Goal: Task Accomplishment & Management: Manage account settings

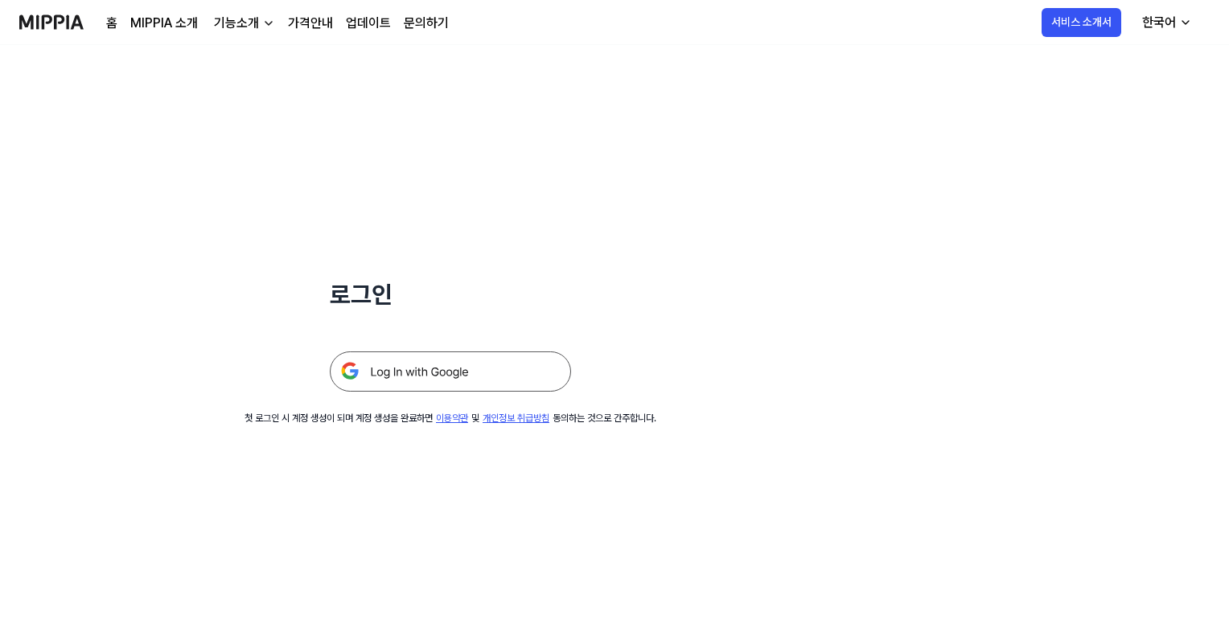
click at [429, 367] on img at bounding box center [450, 371] width 241 height 40
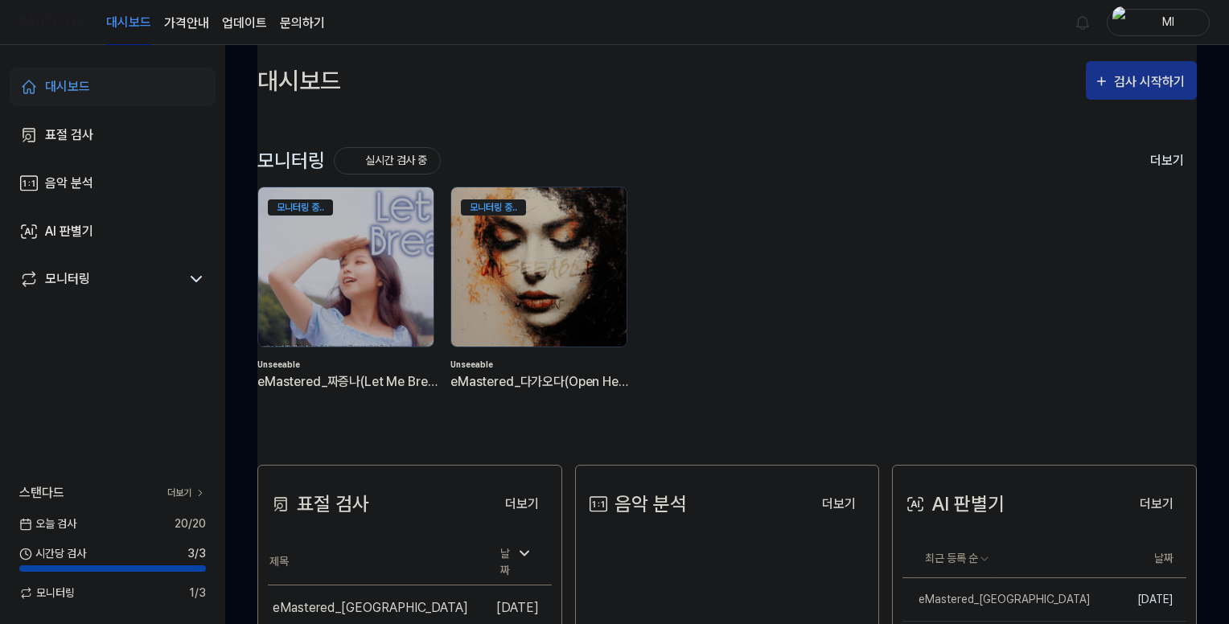
click at [1133, 78] on div "검사 시작하기" at bounding box center [1151, 82] width 75 height 21
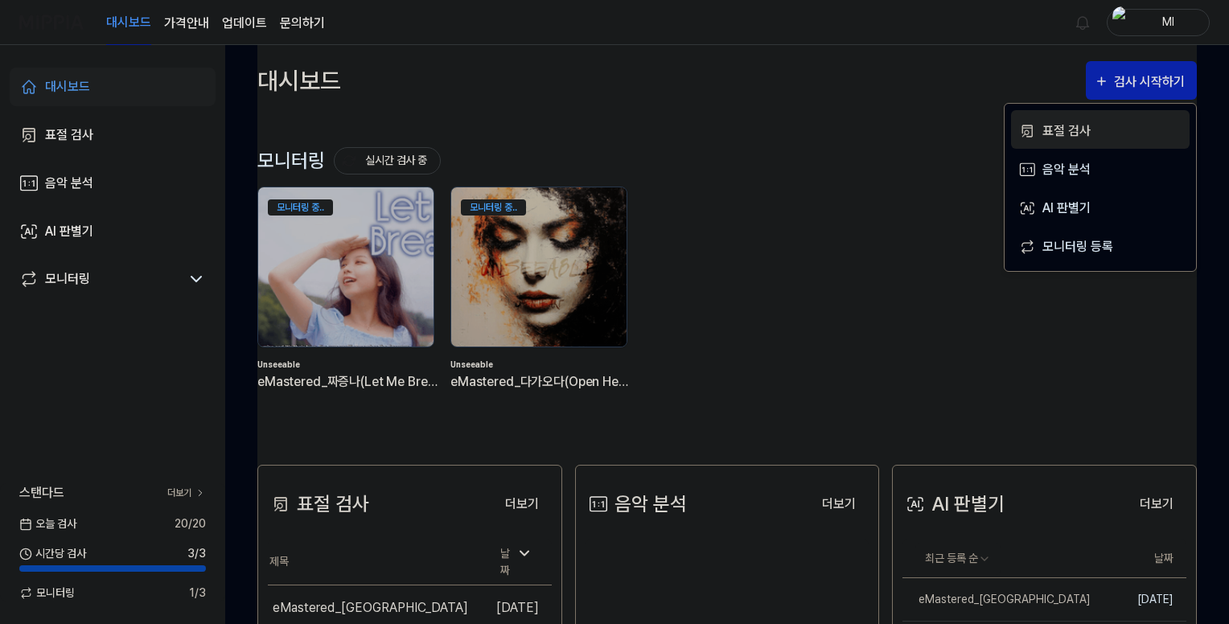
click at [1050, 131] on div "표절 검사" at bounding box center [1112, 131] width 140 height 21
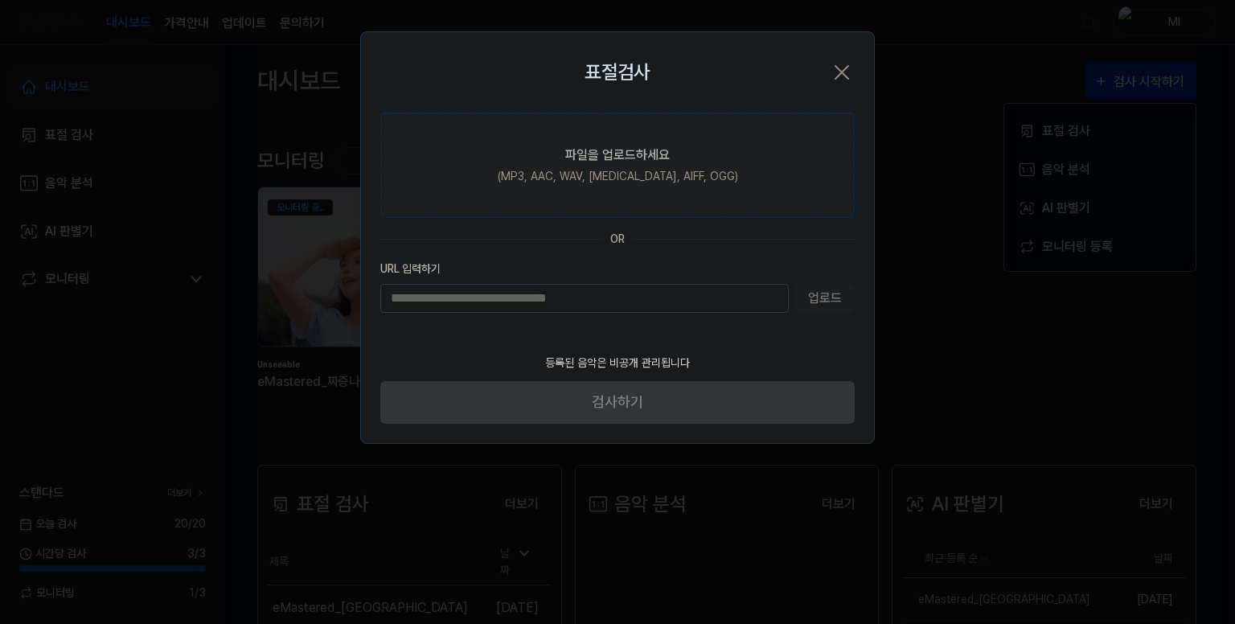
click at [595, 171] on div "(MP3, AAC, WAV, [MEDICAL_DATA], AIFF, OGG)" at bounding box center [618, 176] width 240 height 17
click at [0, 0] on input "파일을 업로드하세요 (MP3, AAC, WAV, [MEDICAL_DATA], AIFF, OGG)" at bounding box center [0, 0] width 0 height 0
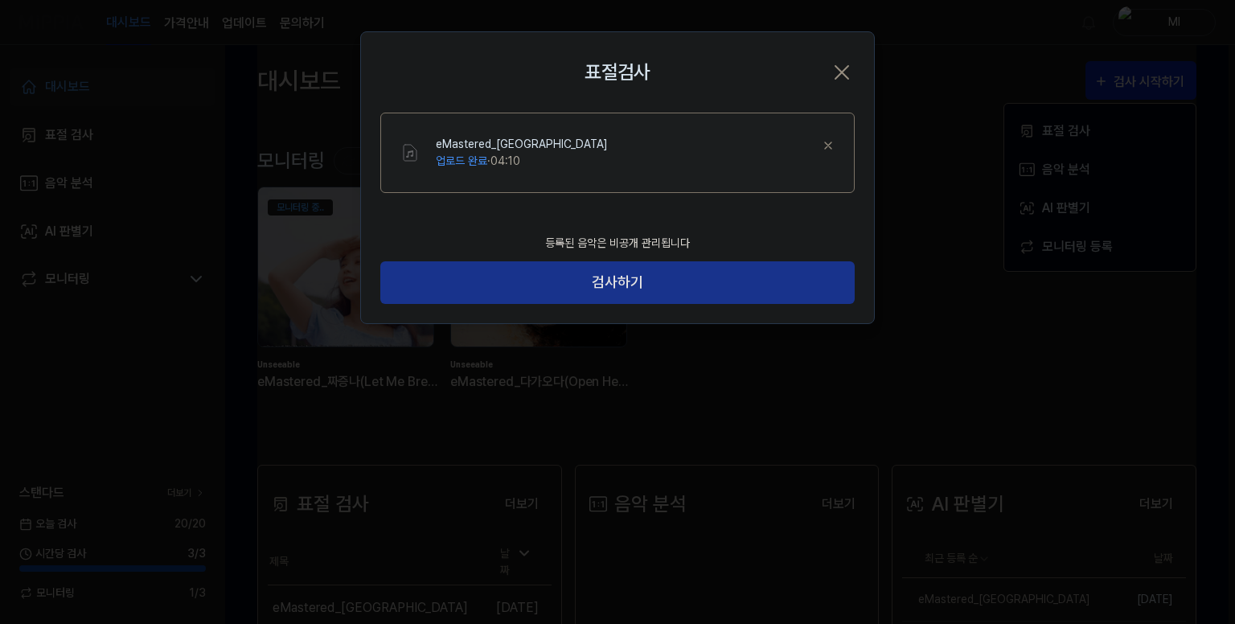
click at [613, 285] on button "검사하기" at bounding box center [617, 282] width 475 height 43
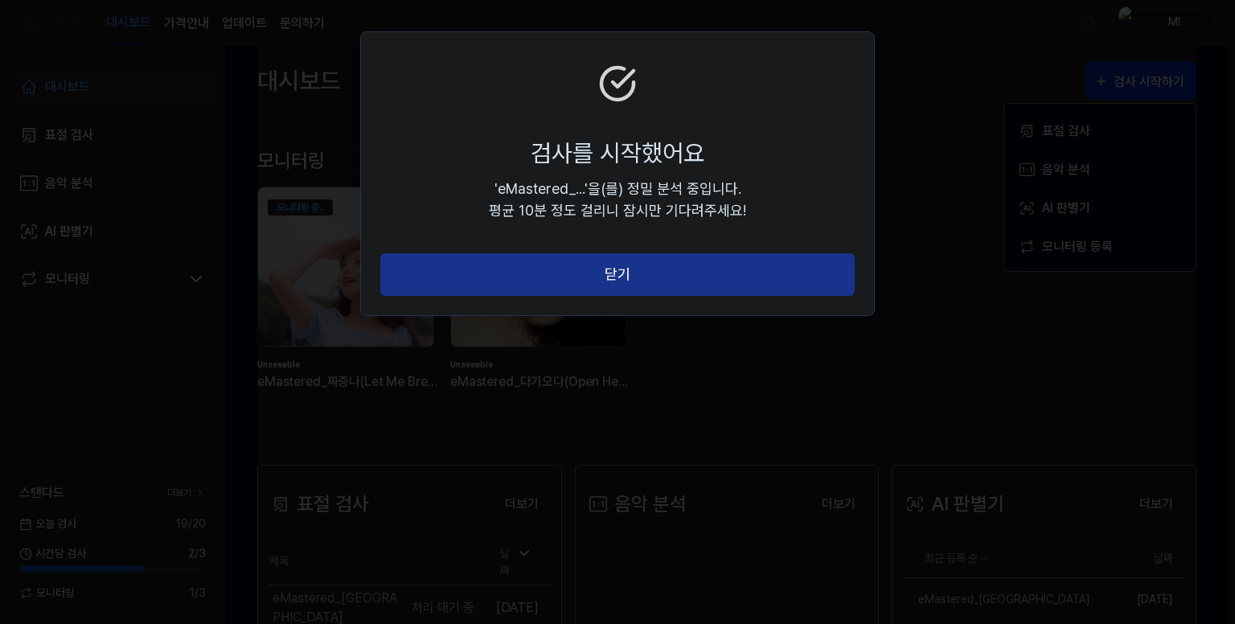
click at [619, 274] on button "닫기" at bounding box center [617, 274] width 475 height 43
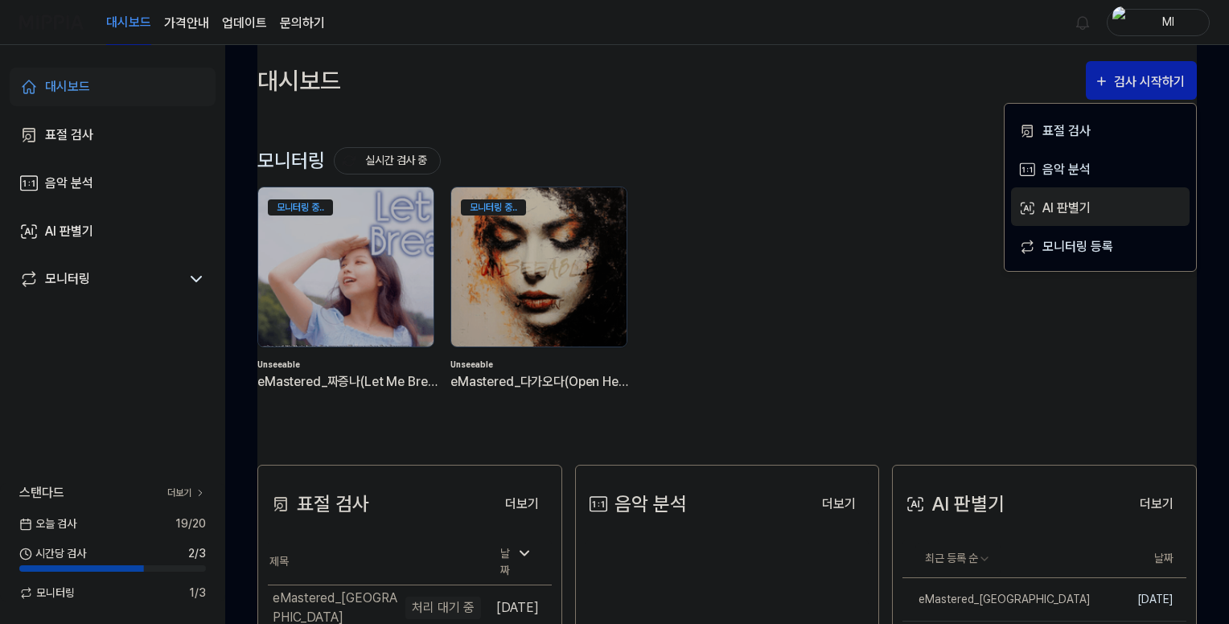
click at [1070, 207] on div "AI 판별기" at bounding box center [1112, 208] width 140 height 21
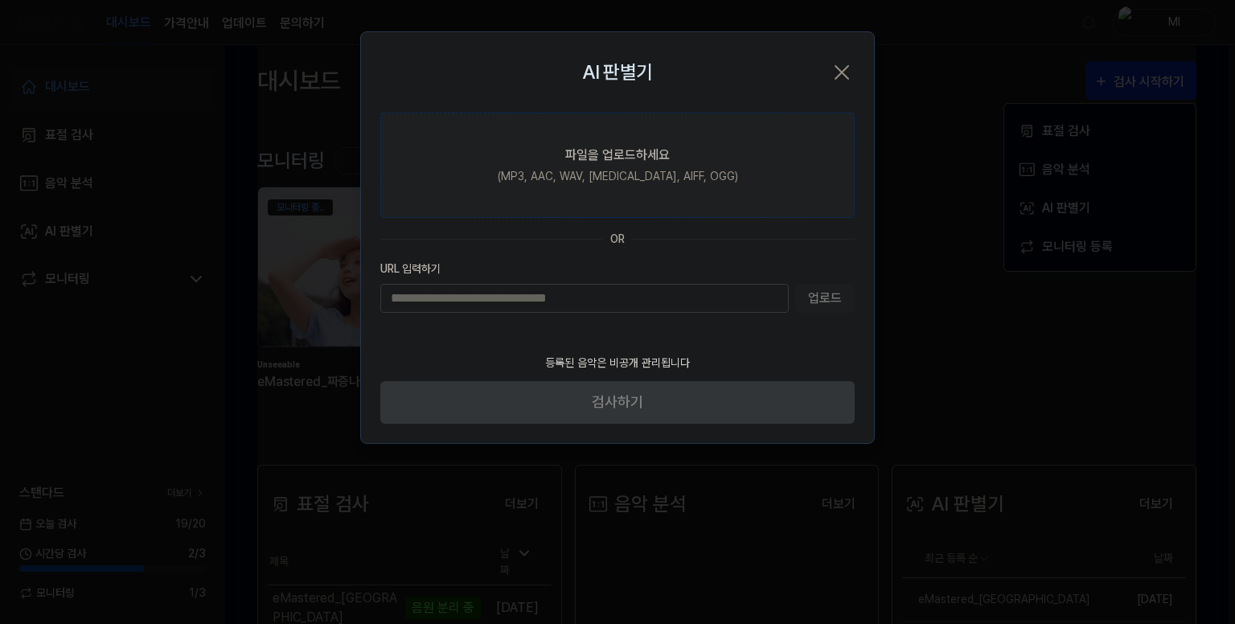
click at [669, 179] on div "(MP3, AAC, WAV, [MEDICAL_DATA], AIFF, OGG)" at bounding box center [618, 176] width 240 height 17
click at [0, 0] on input "파일을 업로드하세요 (MP3, AAC, WAV, [MEDICAL_DATA], AIFF, OGG)" at bounding box center [0, 0] width 0 height 0
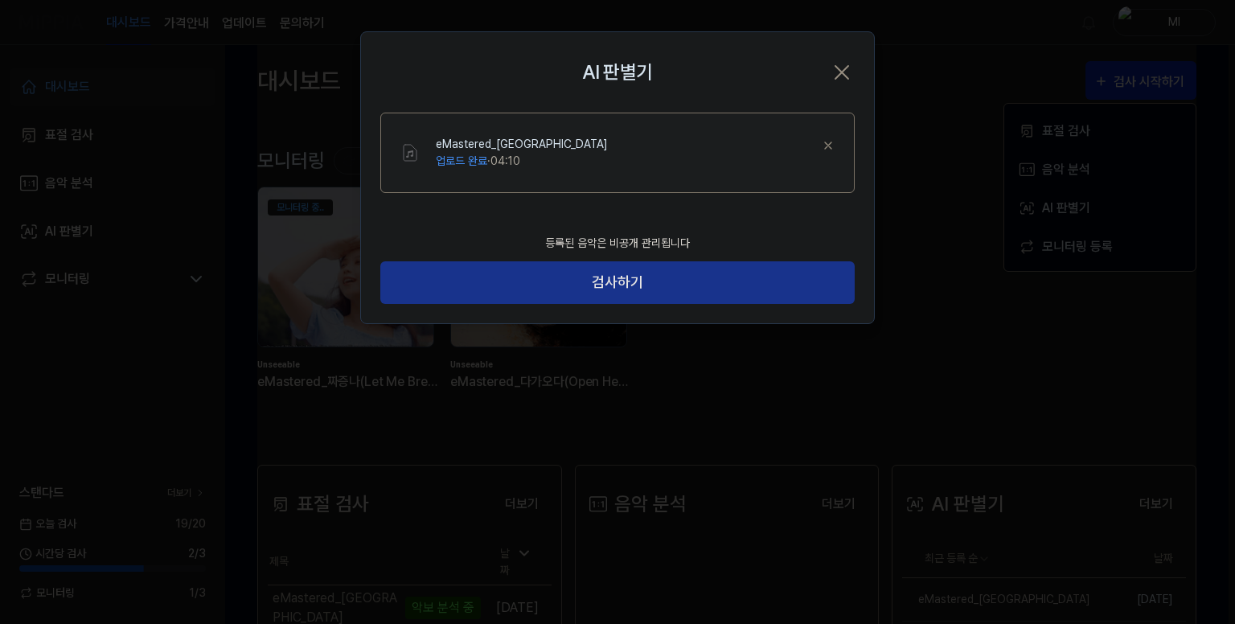
click at [624, 283] on button "검사하기" at bounding box center [617, 282] width 475 height 43
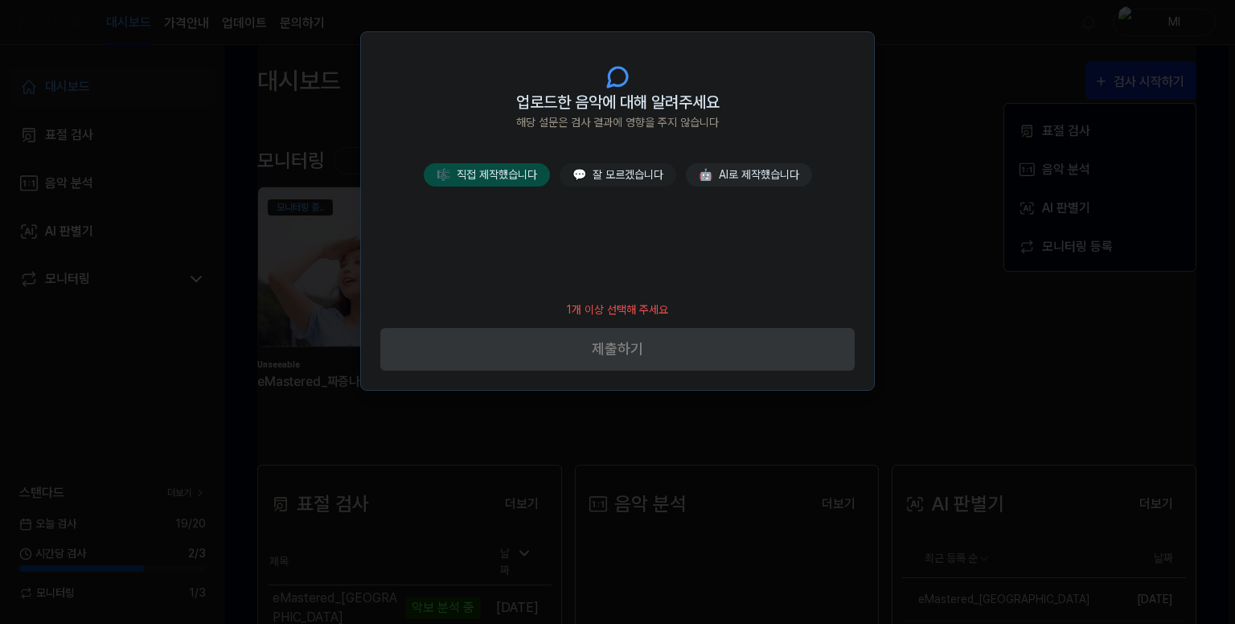
click at [499, 170] on button "🎼 직접 제작했습니다" at bounding box center [487, 174] width 126 height 23
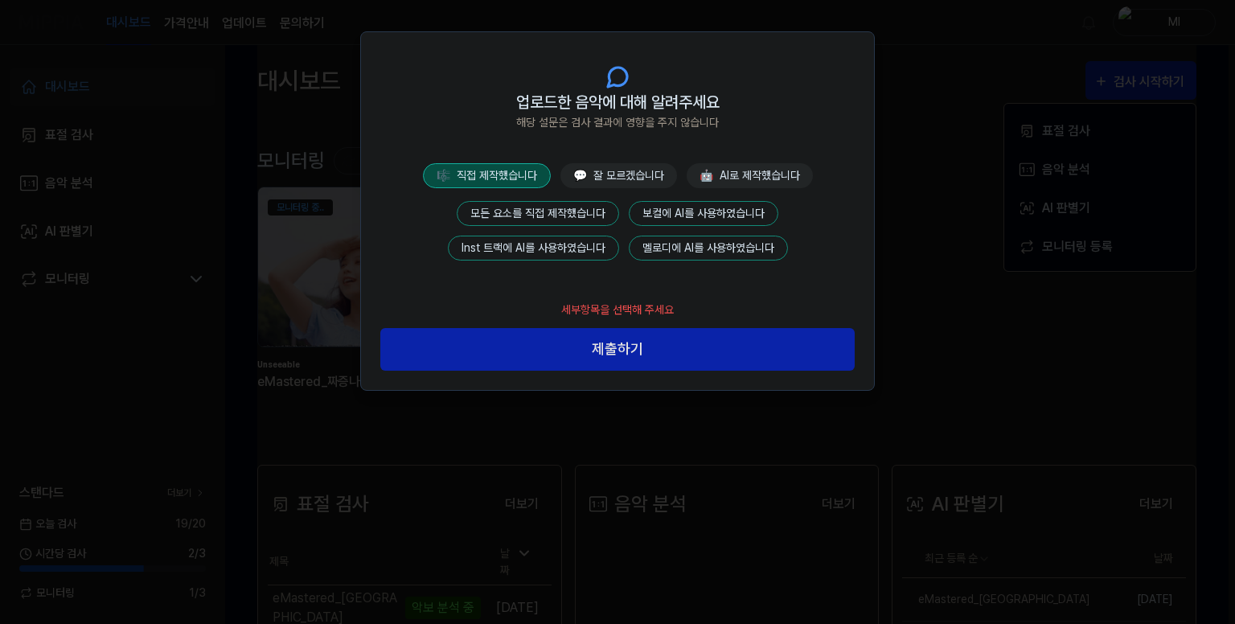
click at [561, 216] on button "모든 요소를 직접 제작했습니다" at bounding box center [538, 213] width 162 height 25
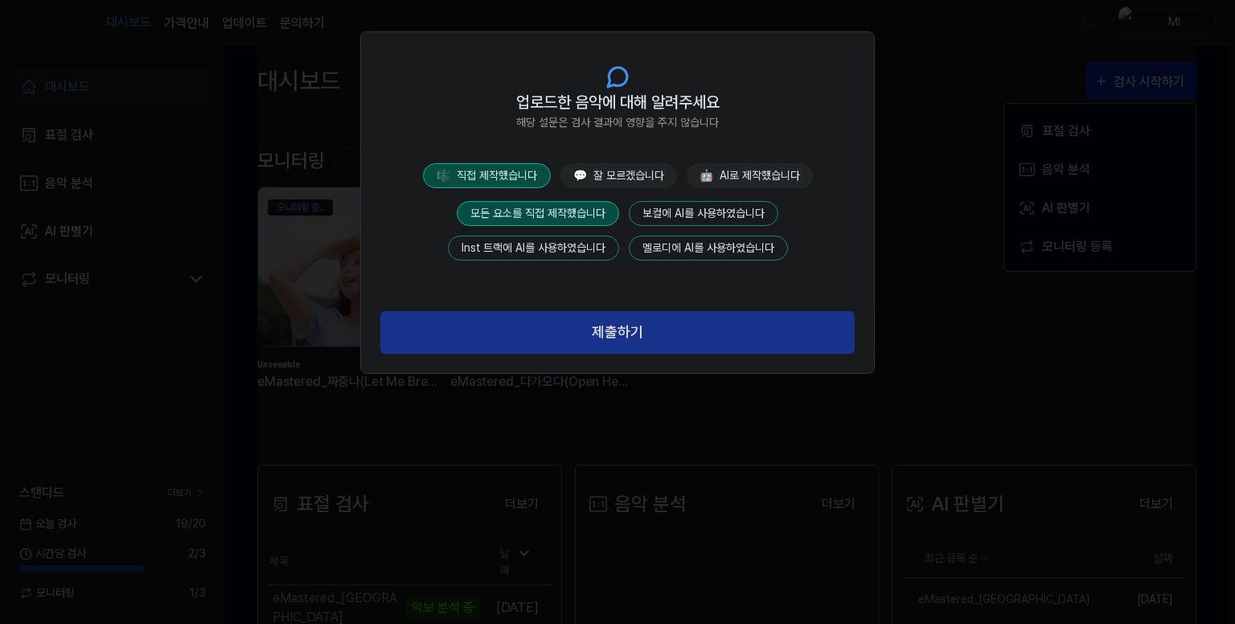
click at [621, 335] on button "제출하기" at bounding box center [617, 332] width 475 height 43
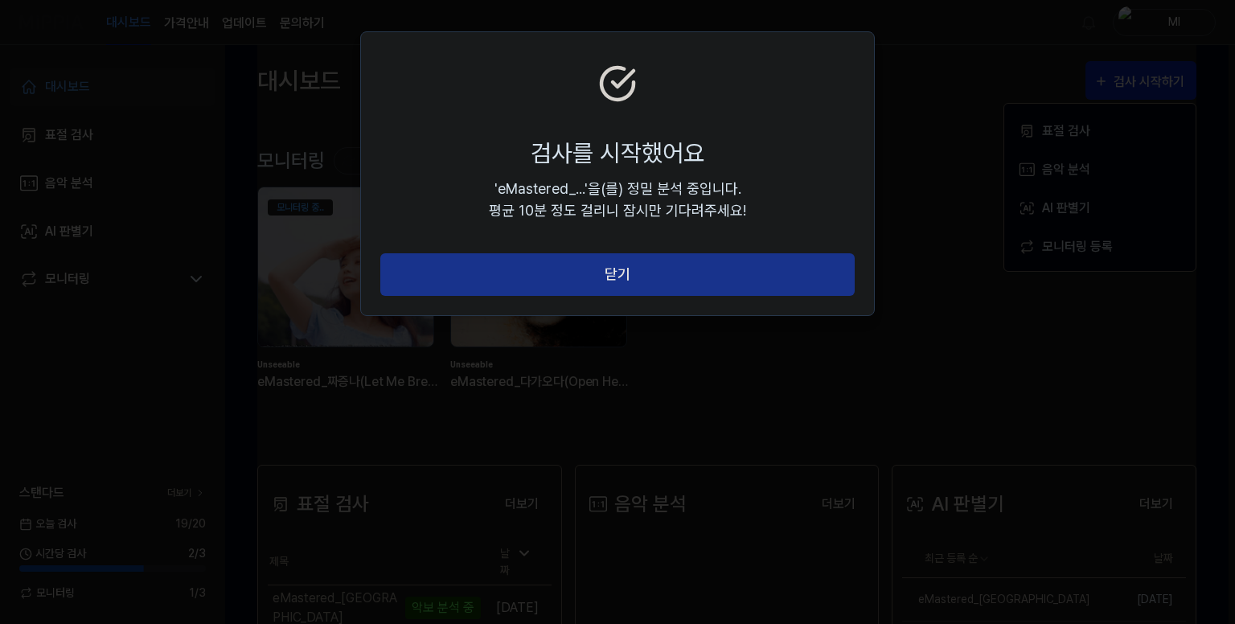
click at [622, 274] on button "닫기" at bounding box center [617, 274] width 475 height 43
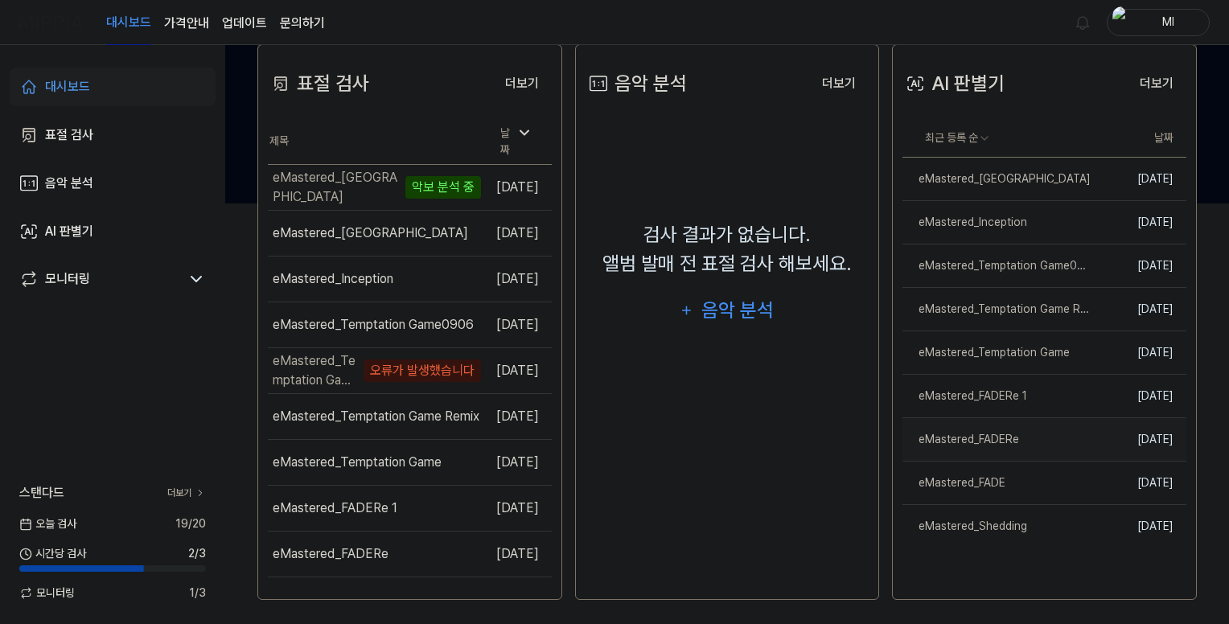
scroll to position [427, 0]
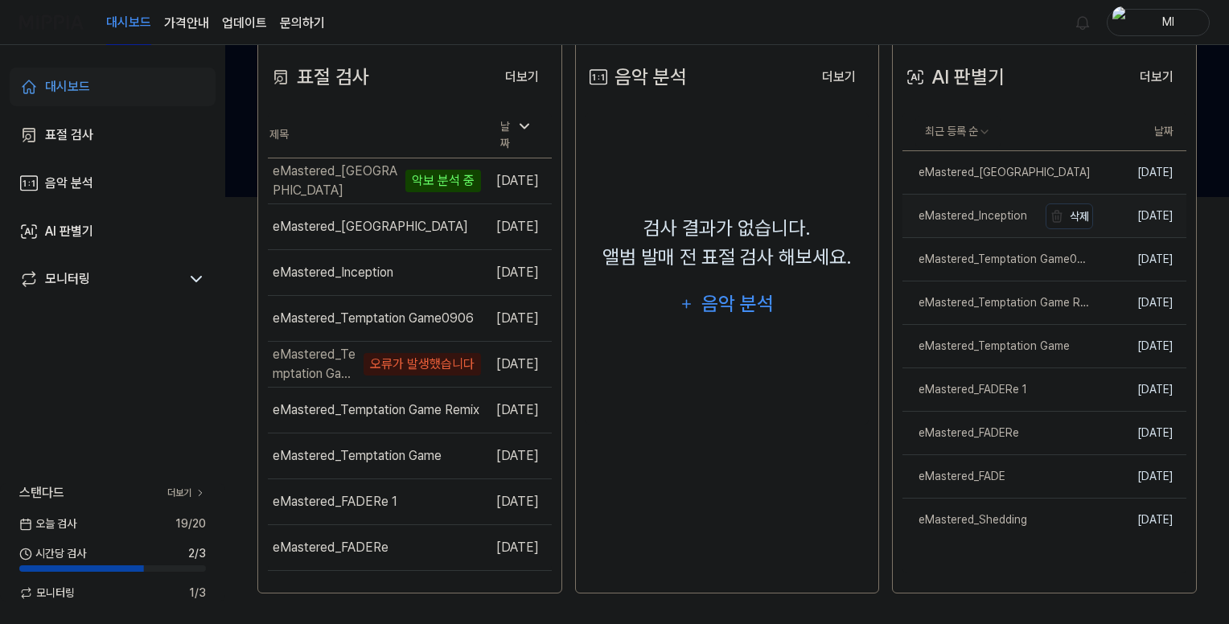
click at [994, 220] on div "eMastered_Inception" at bounding box center [964, 216] width 125 height 17
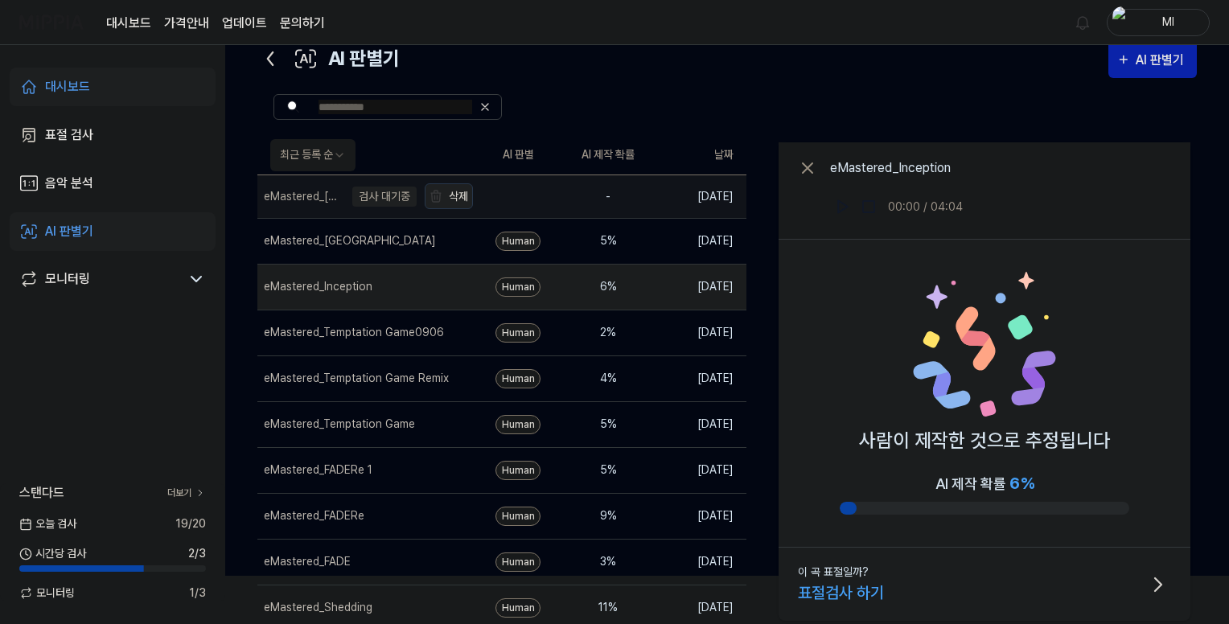
scroll to position [0, 0]
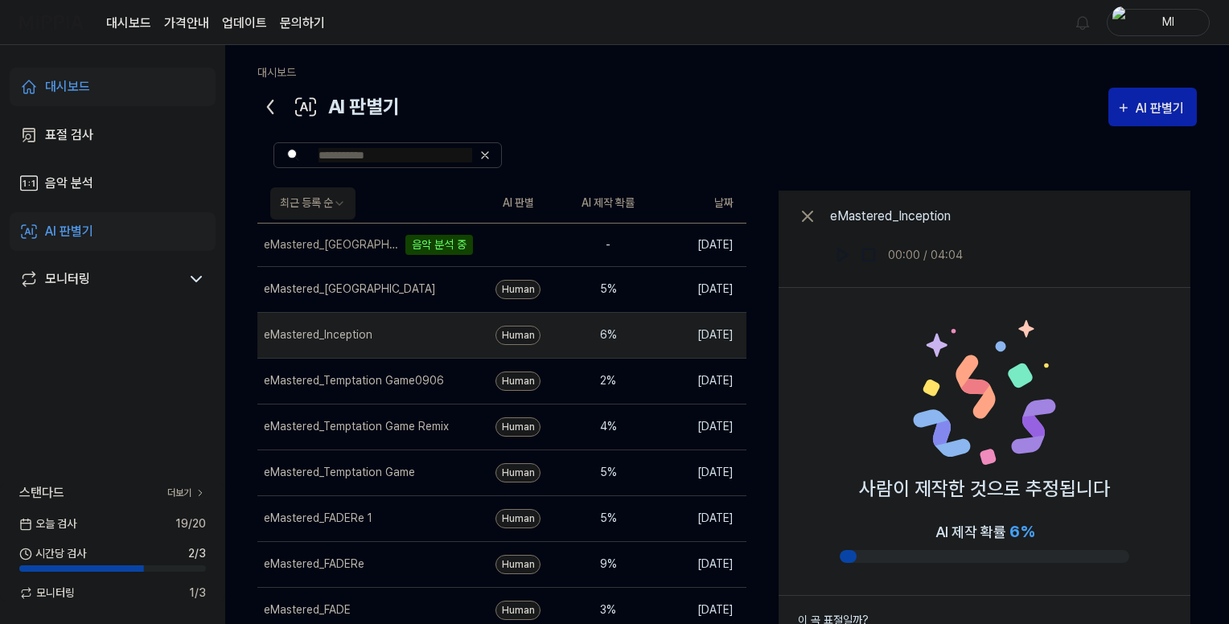
click at [270, 113] on icon at bounding box center [270, 107] width 26 height 26
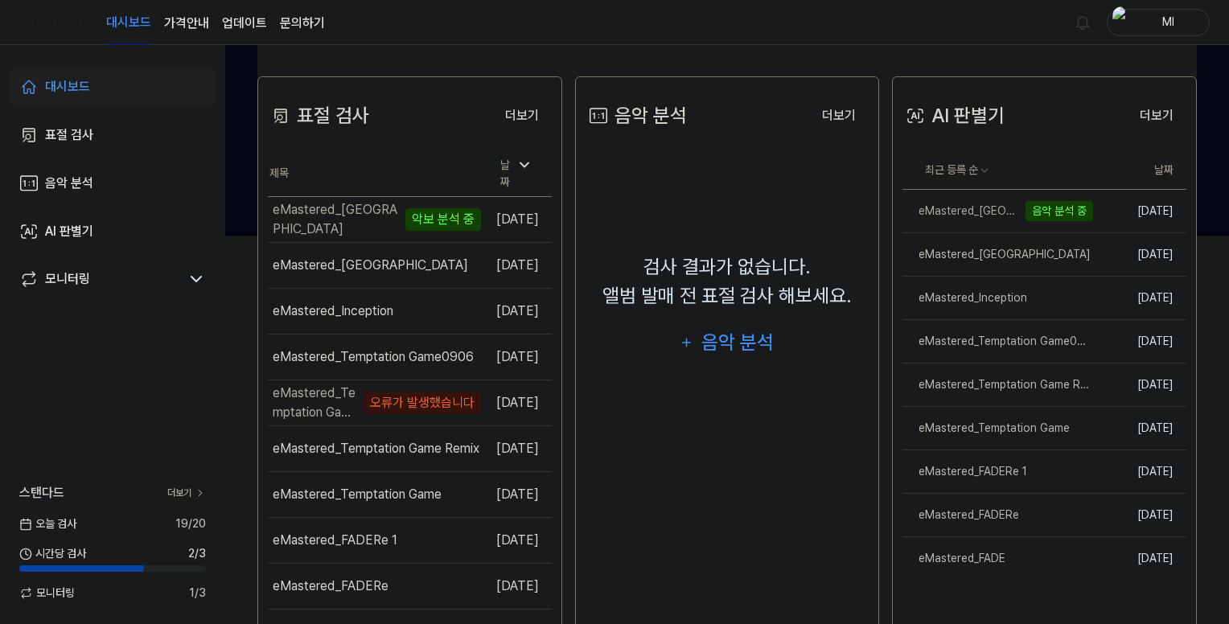
scroll to position [402, 0]
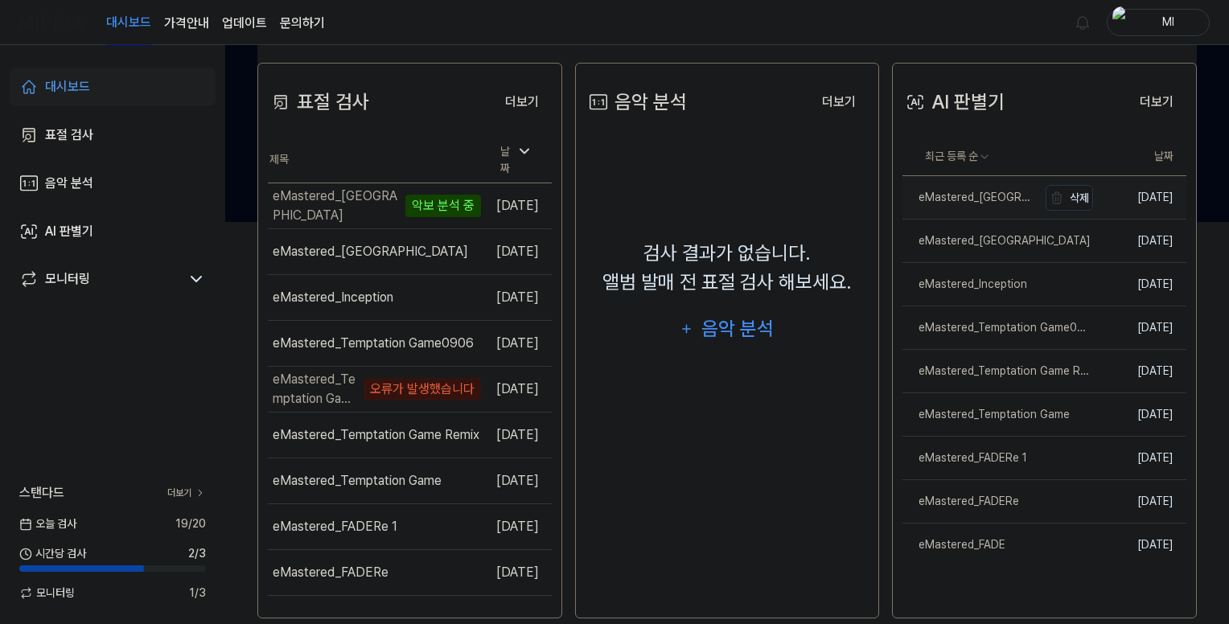
click at [954, 200] on div "eMastered_[GEOGRAPHIC_DATA]" at bounding box center [969, 197] width 135 height 17
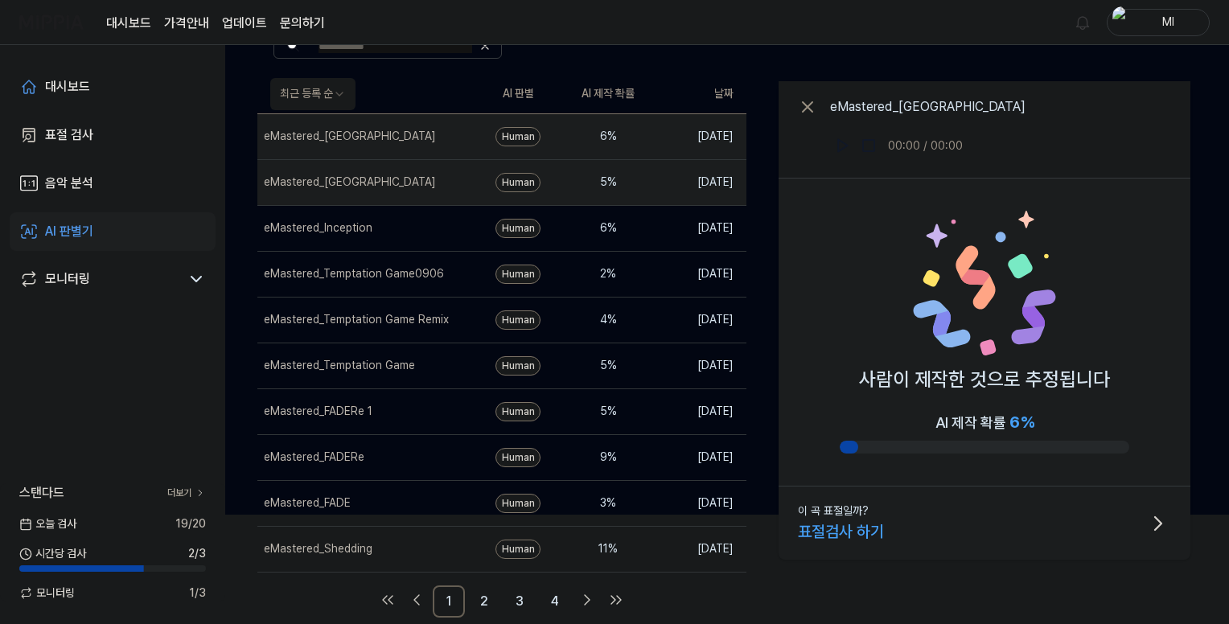
scroll to position [0, 0]
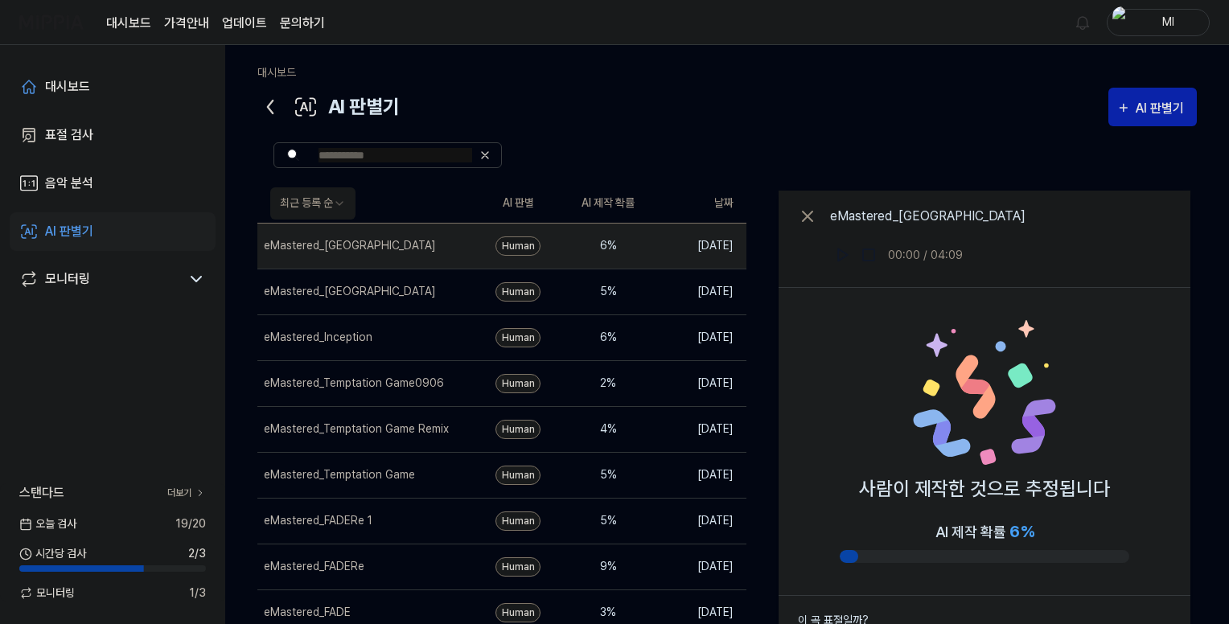
click at [267, 105] on icon at bounding box center [270, 107] width 26 height 26
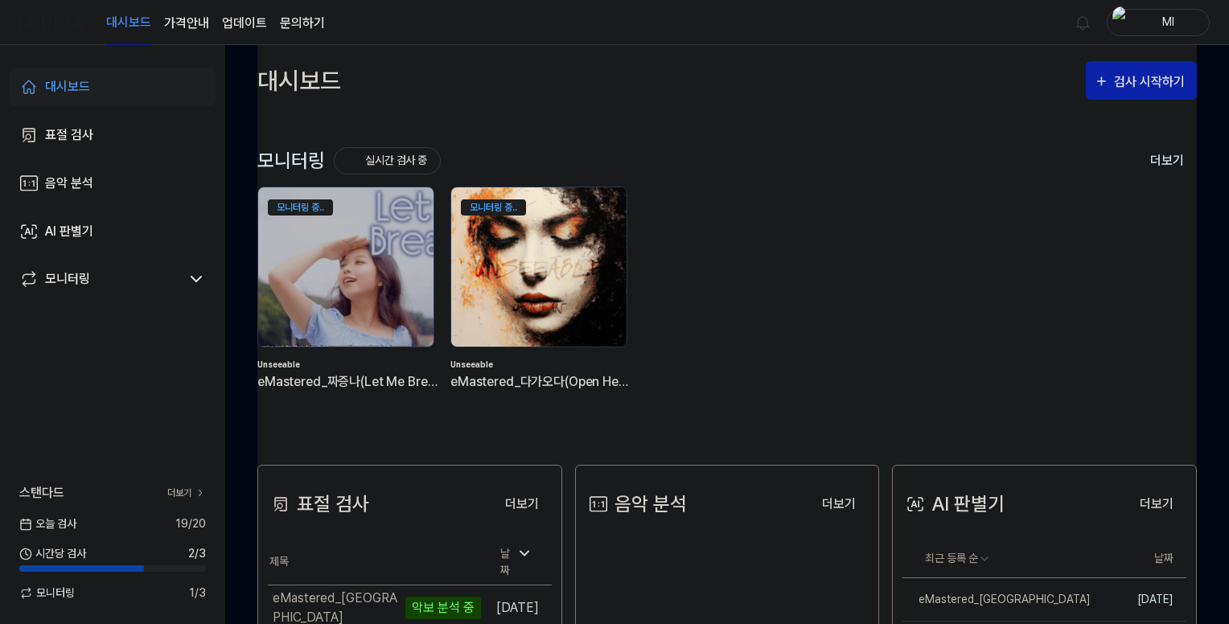
click at [562, 257] on img at bounding box center [538, 266] width 193 height 175
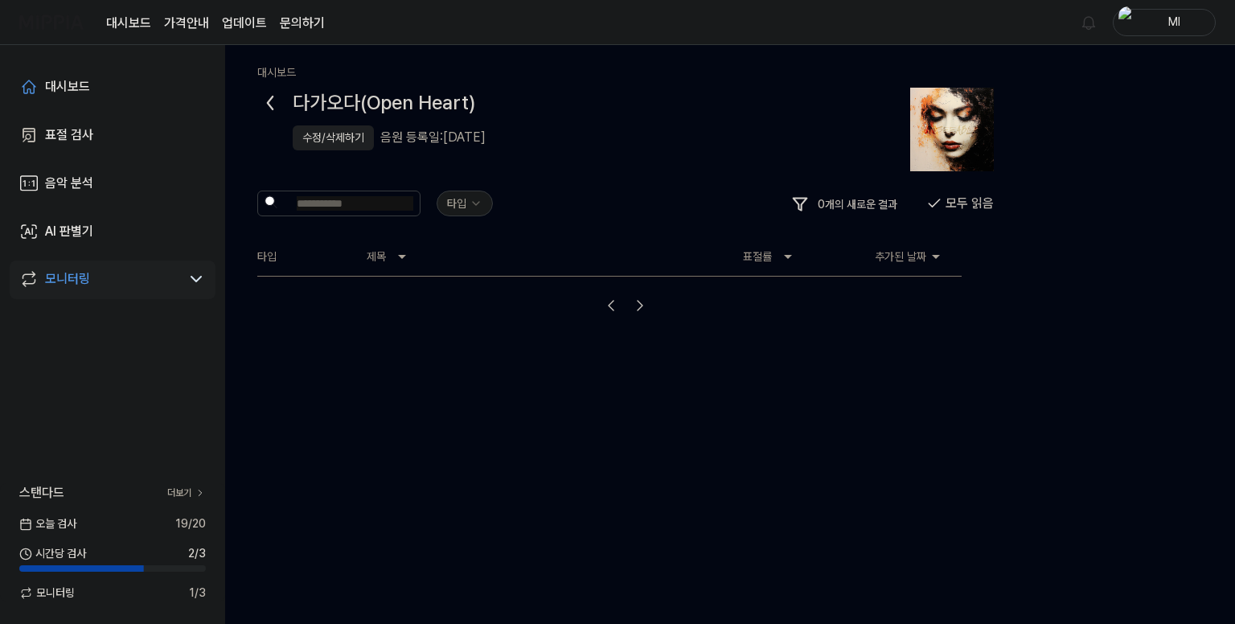
click at [273, 105] on icon at bounding box center [270, 103] width 26 height 26
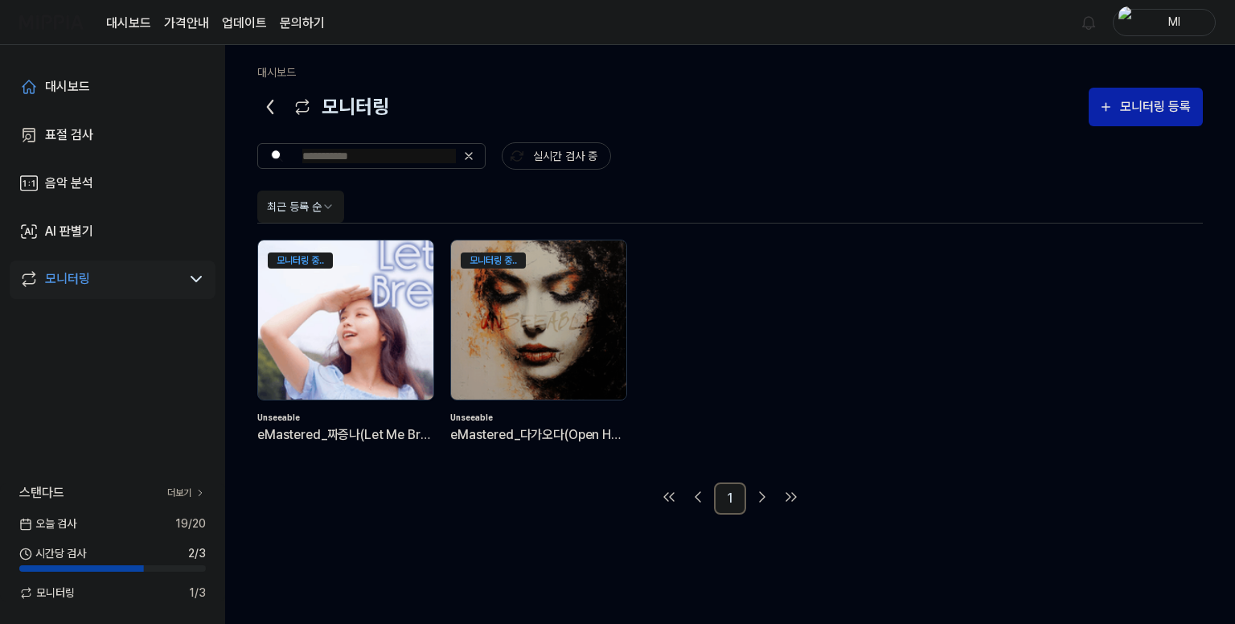
click at [348, 326] on img at bounding box center [345, 319] width 193 height 175
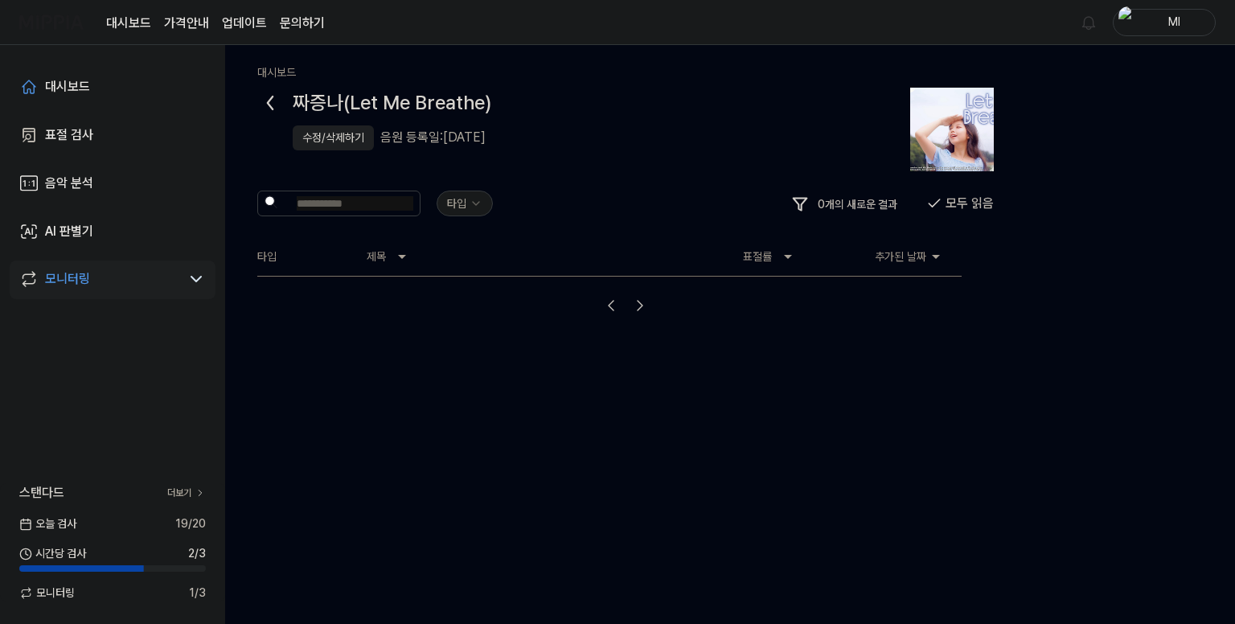
click at [268, 108] on icon at bounding box center [270, 103] width 26 height 26
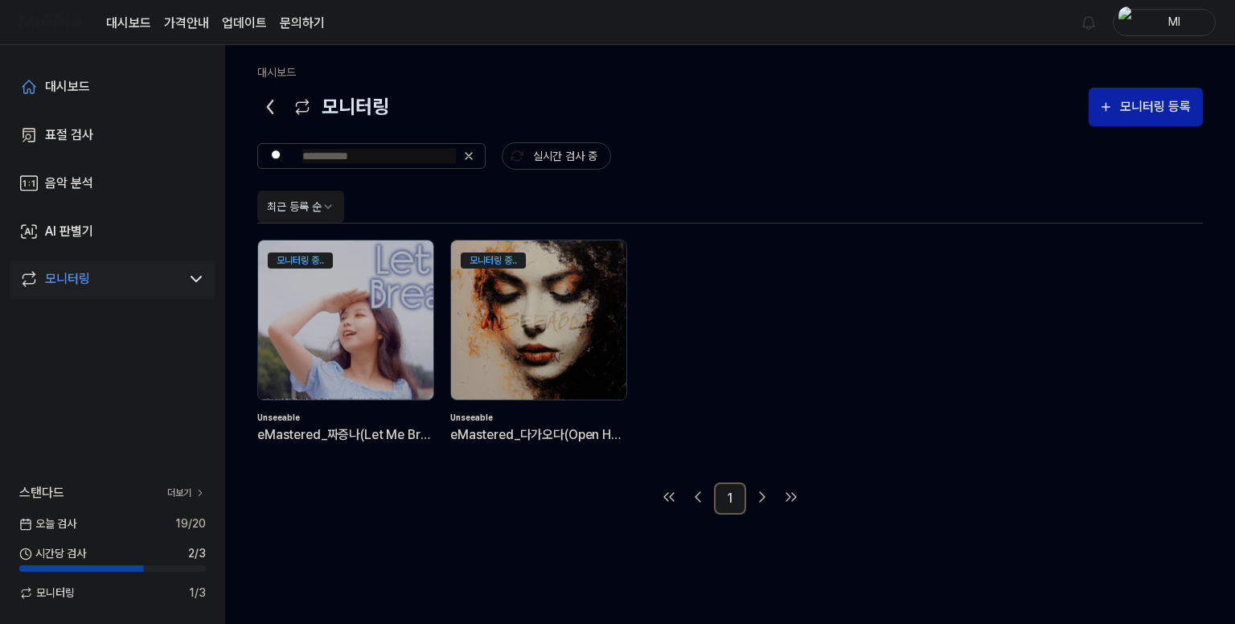
click at [274, 104] on icon at bounding box center [270, 107] width 26 height 26
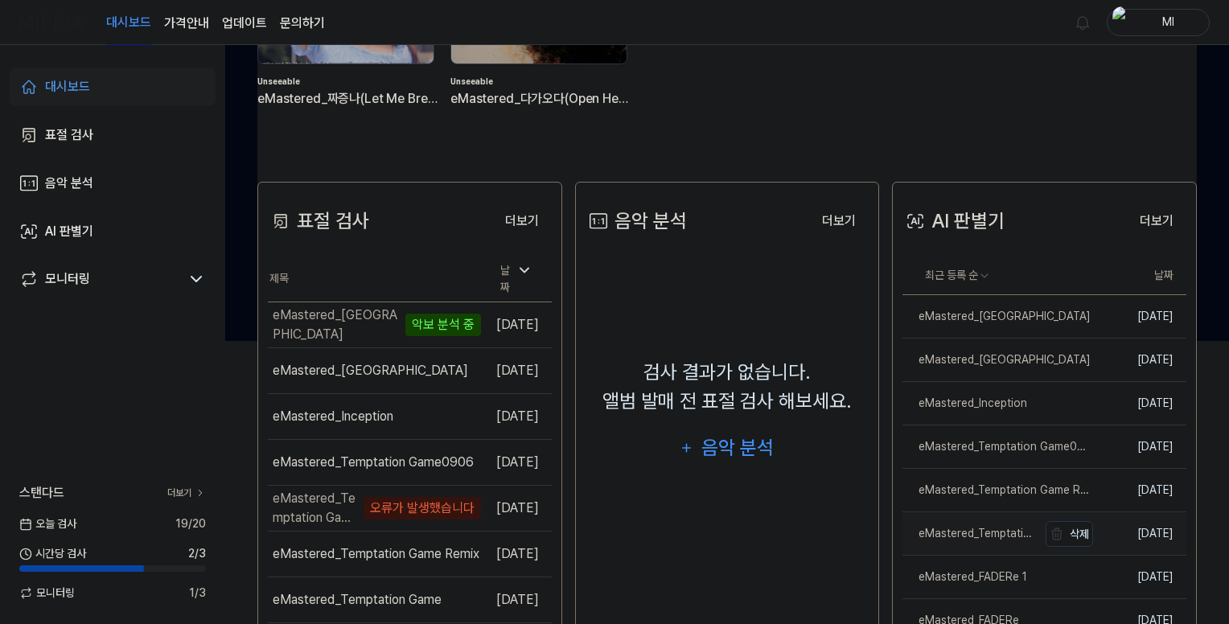
scroll to position [322, 0]
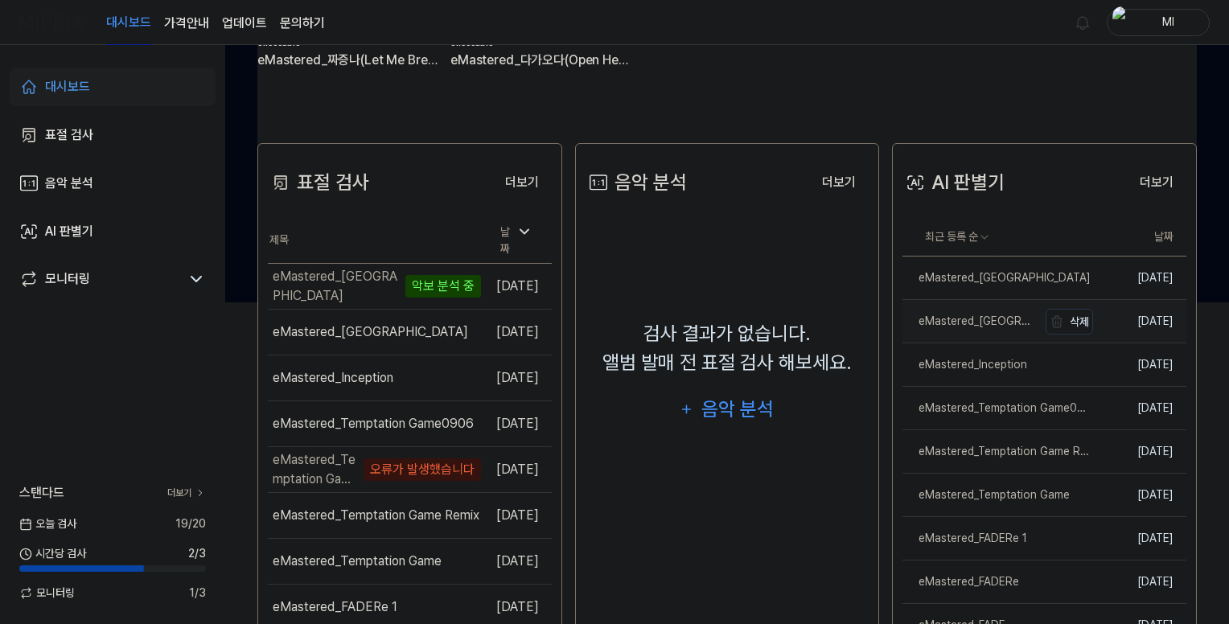
click at [996, 321] on div "eMastered_[GEOGRAPHIC_DATA]" at bounding box center [969, 321] width 135 height 17
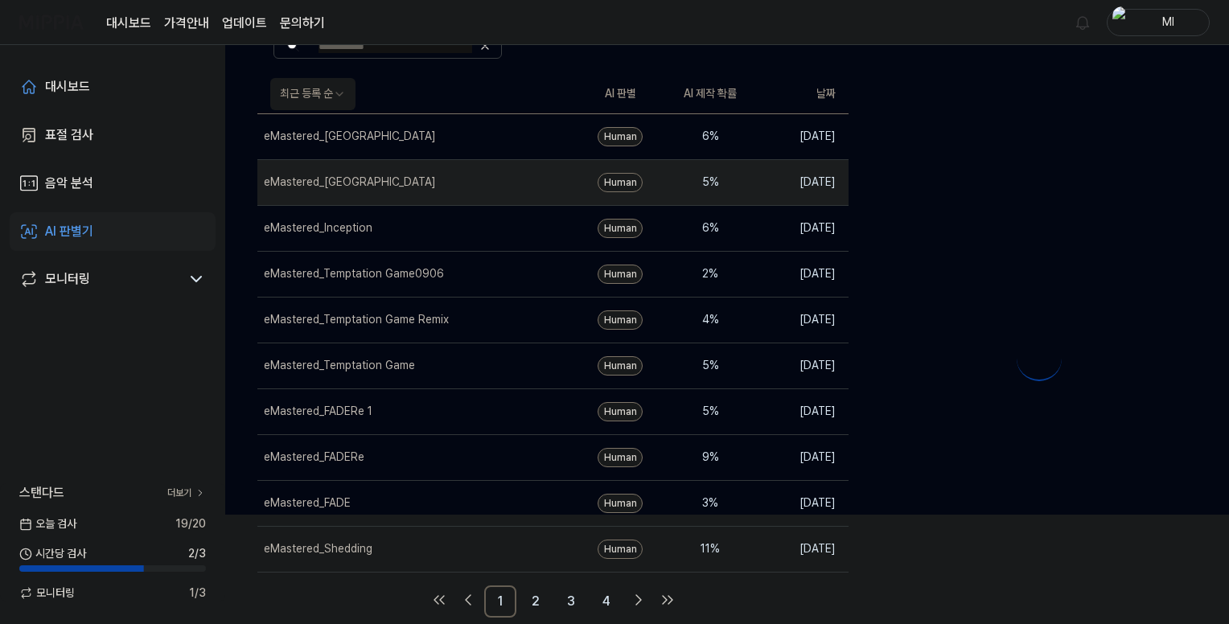
scroll to position [0, 0]
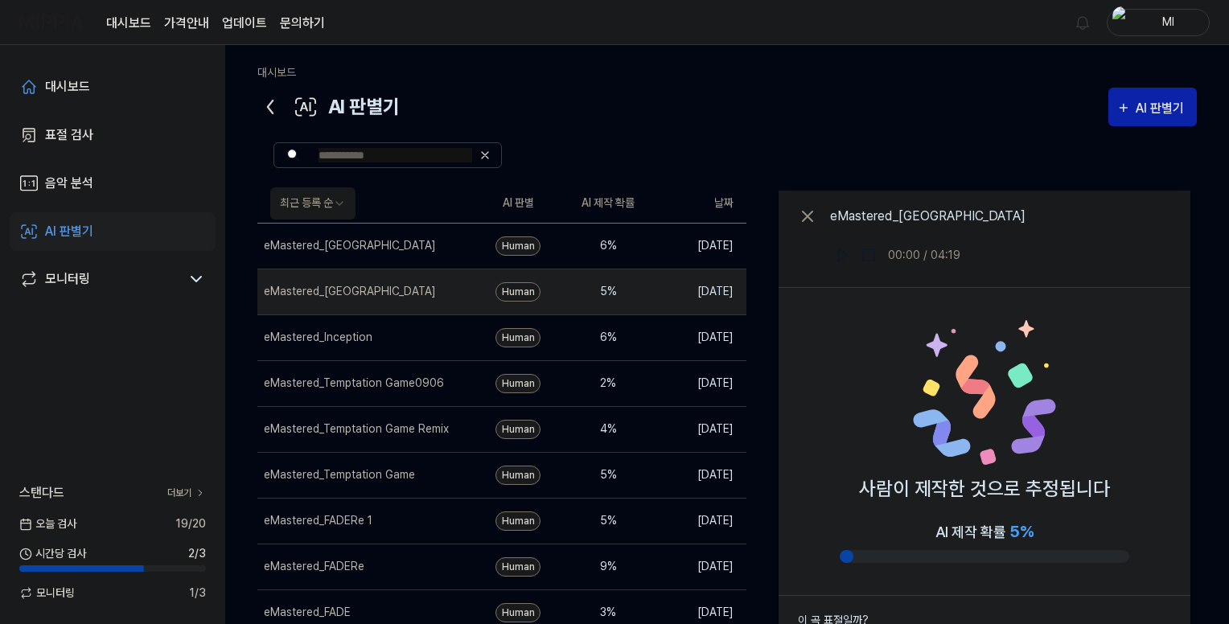
click at [275, 102] on icon at bounding box center [270, 107] width 26 height 26
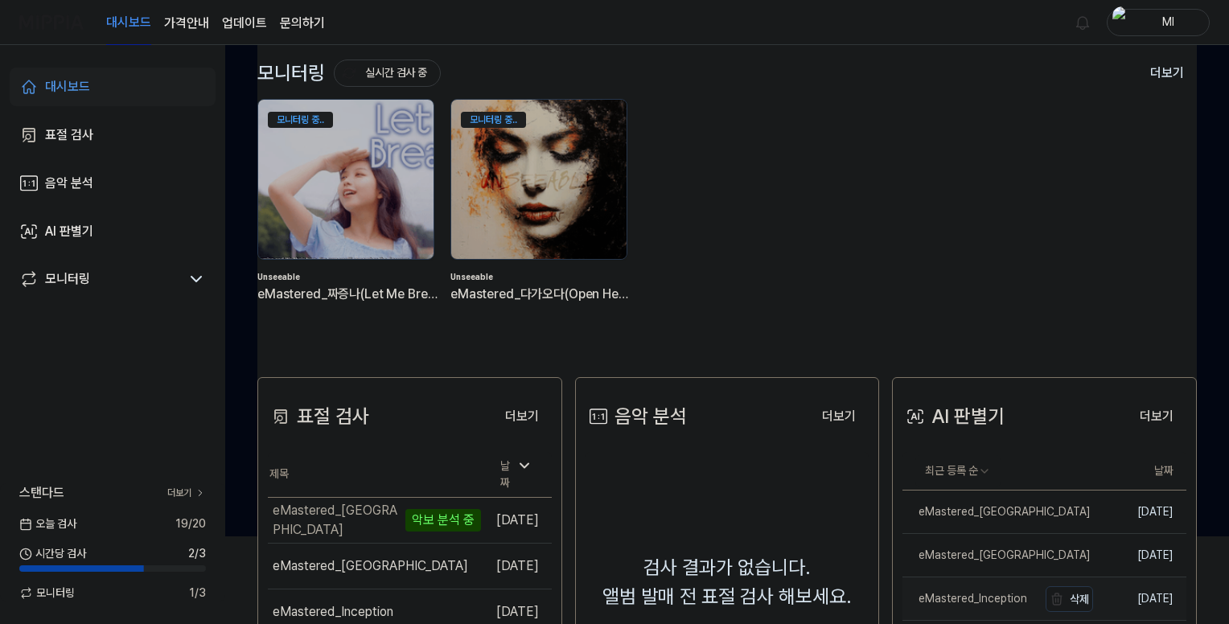
scroll to position [241, 0]
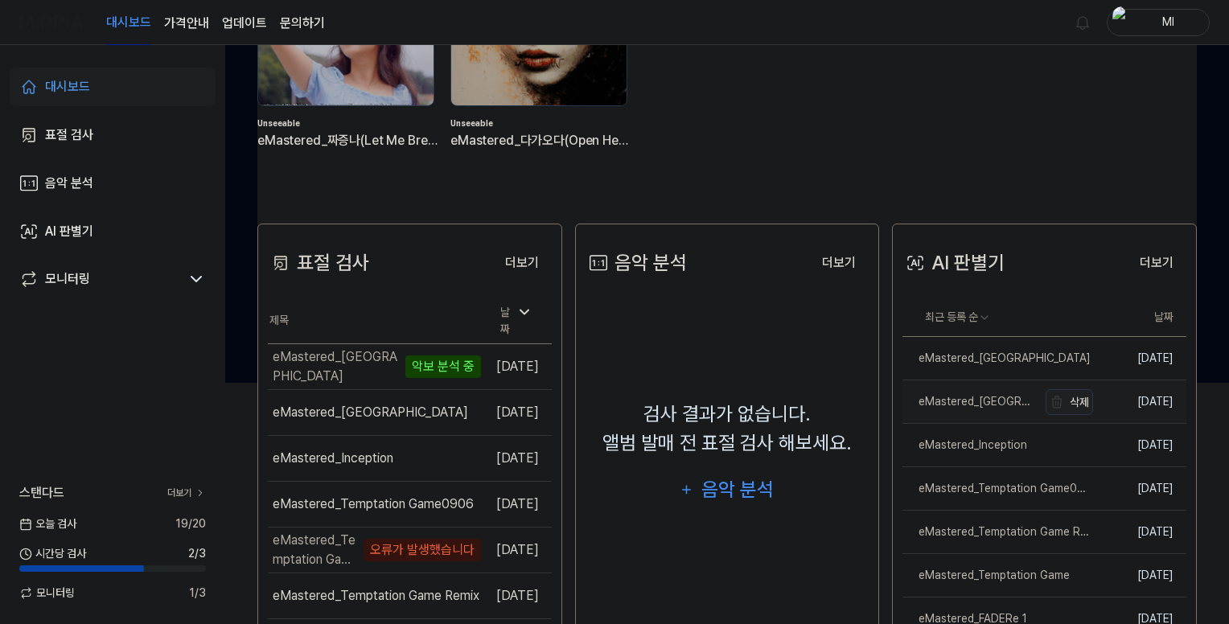
click at [1072, 401] on button "삭제" at bounding box center [1069, 402] width 47 height 26
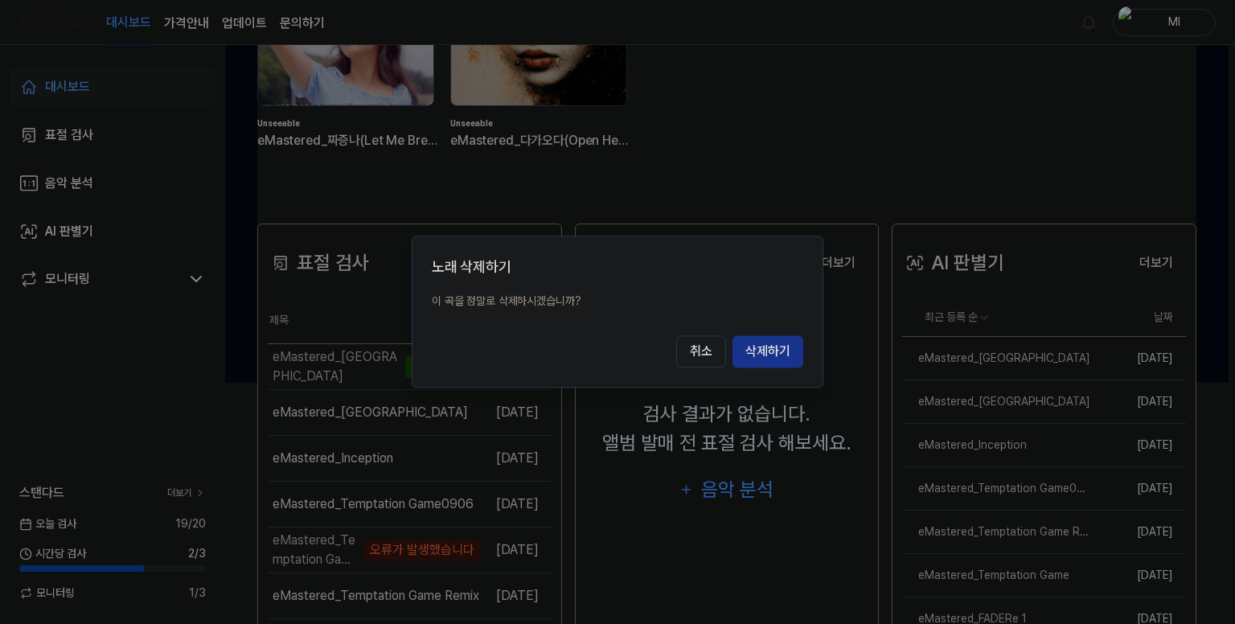
click at [756, 350] on button "삭제하기" at bounding box center [768, 352] width 71 height 32
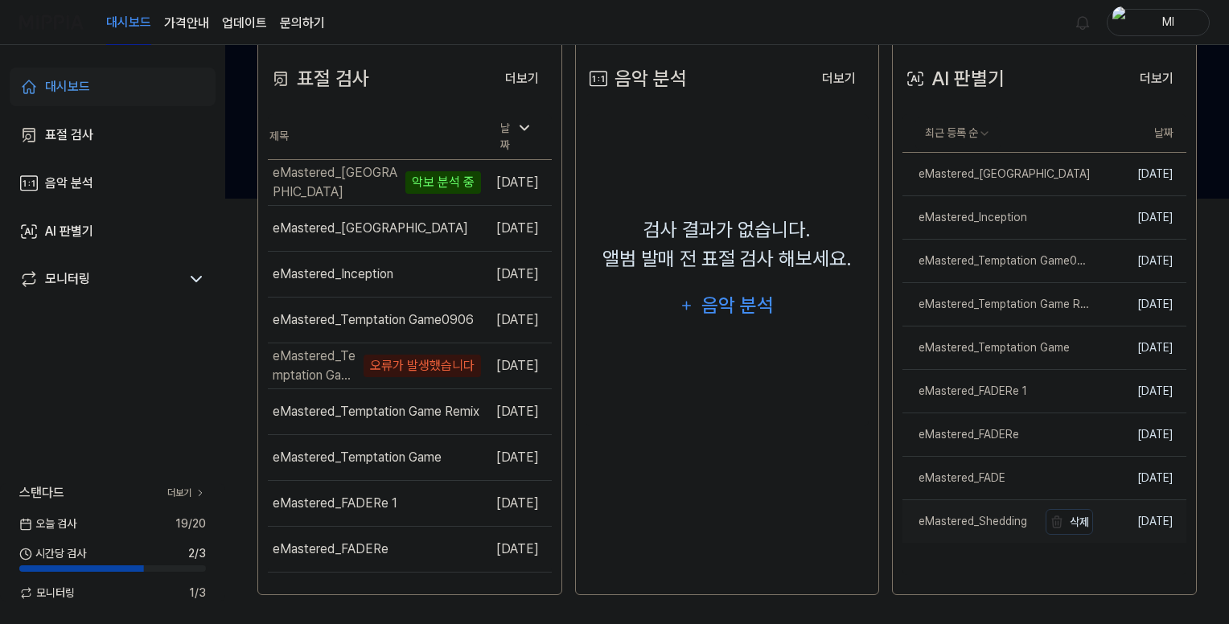
scroll to position [427, 0]
click at [1085, 303] on button "삭제" at bounding box center [1069, 303] width 47 height 26
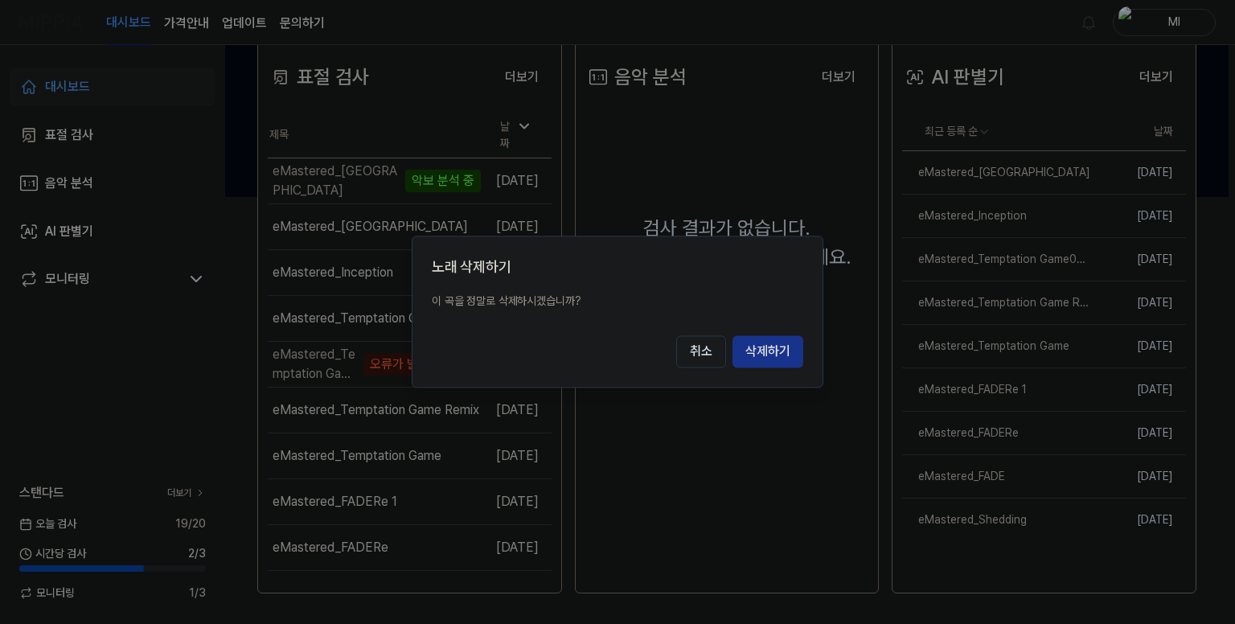
click at [766, 355] on button "삭제하기" at bounding box center [768, 352] width 71 height 32
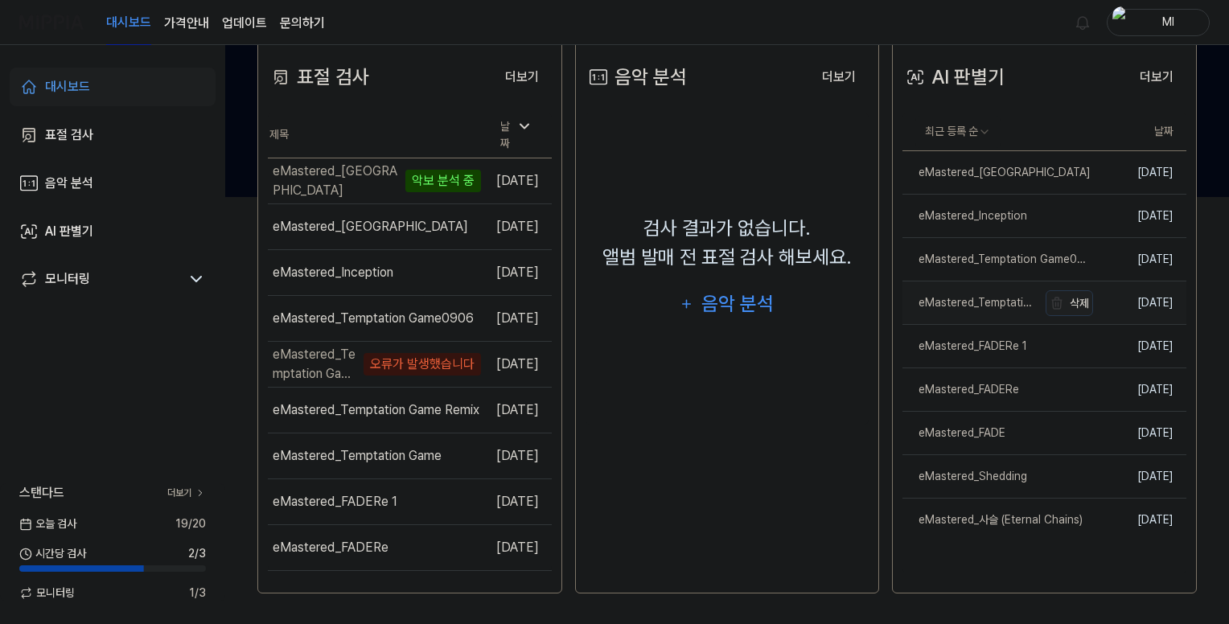
click at [1080, 302] on button "삭제" at bounding box center [1069, 303] width 47 height 26
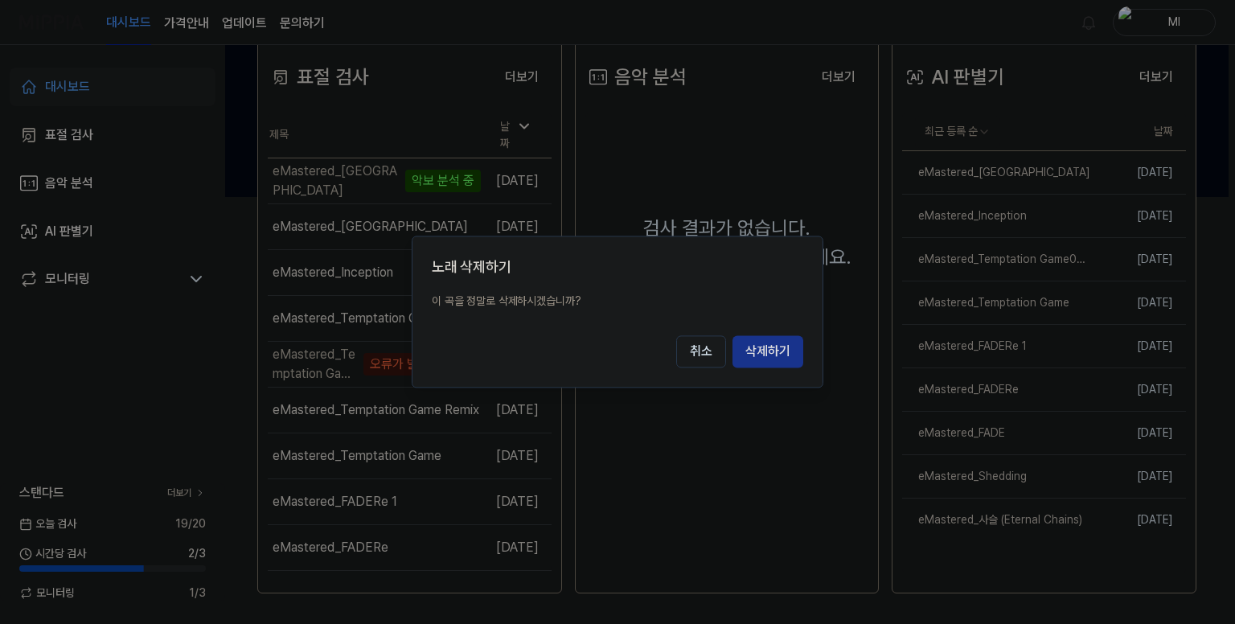
click at [766, 351] on button "삭제하기" at bounding box center [768, 352] width 71 height 32
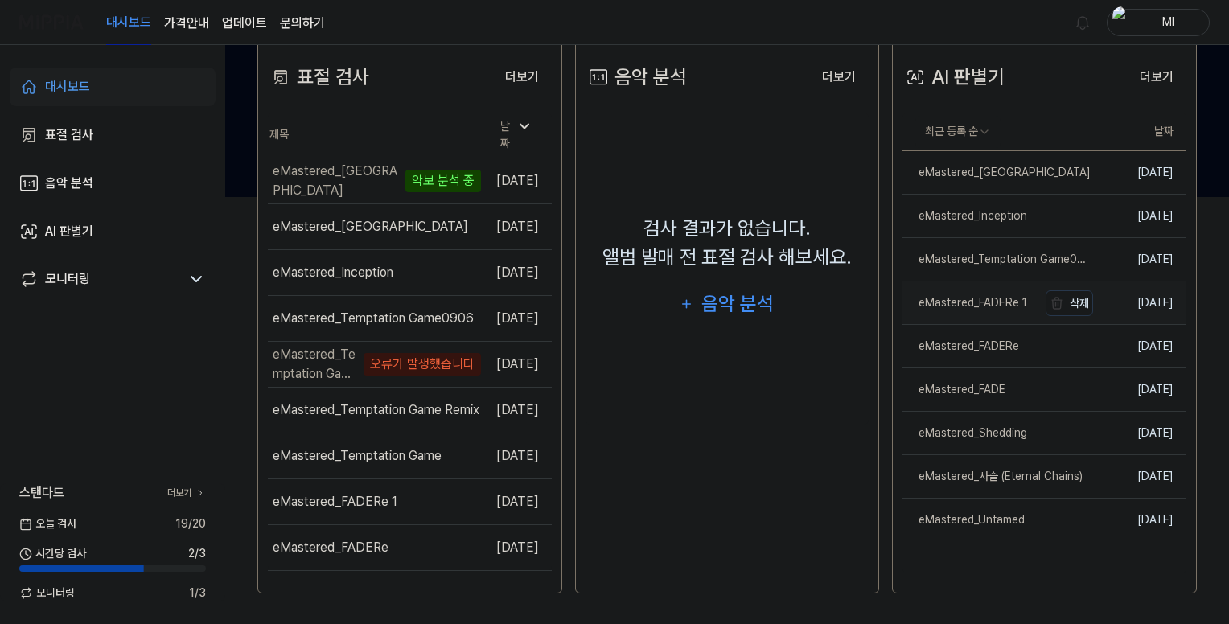
click at [1015, 307] on div "eMastered_FADERe 1" at bounding box center [964, 302] width 125 height 17
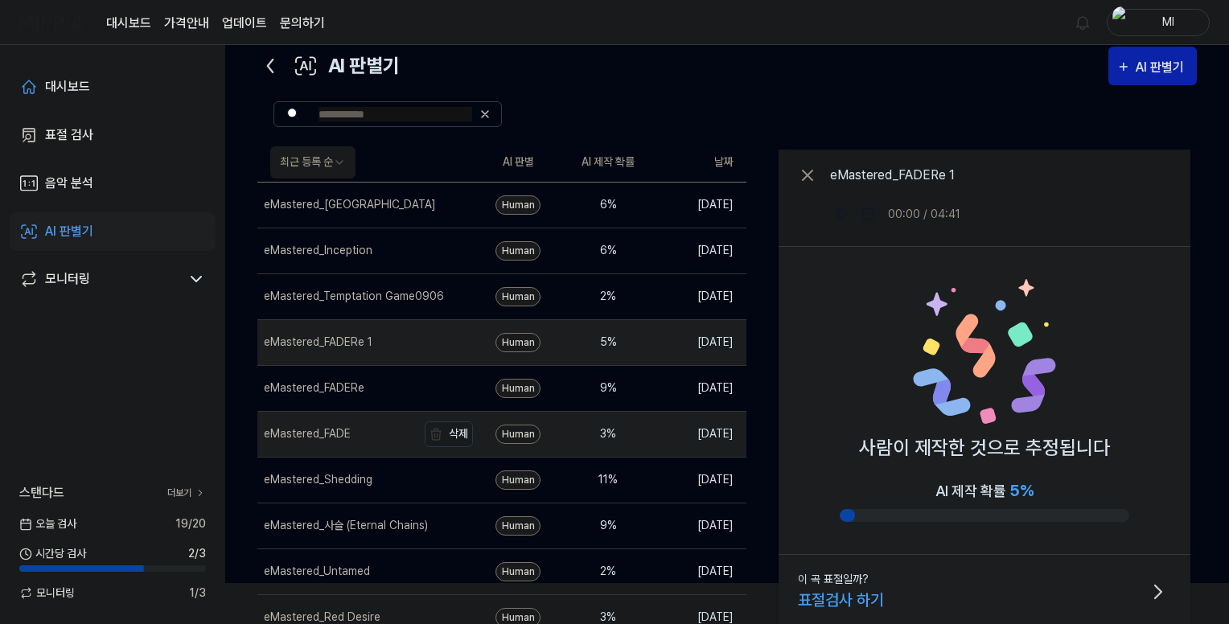
scroll to position [104, 0]
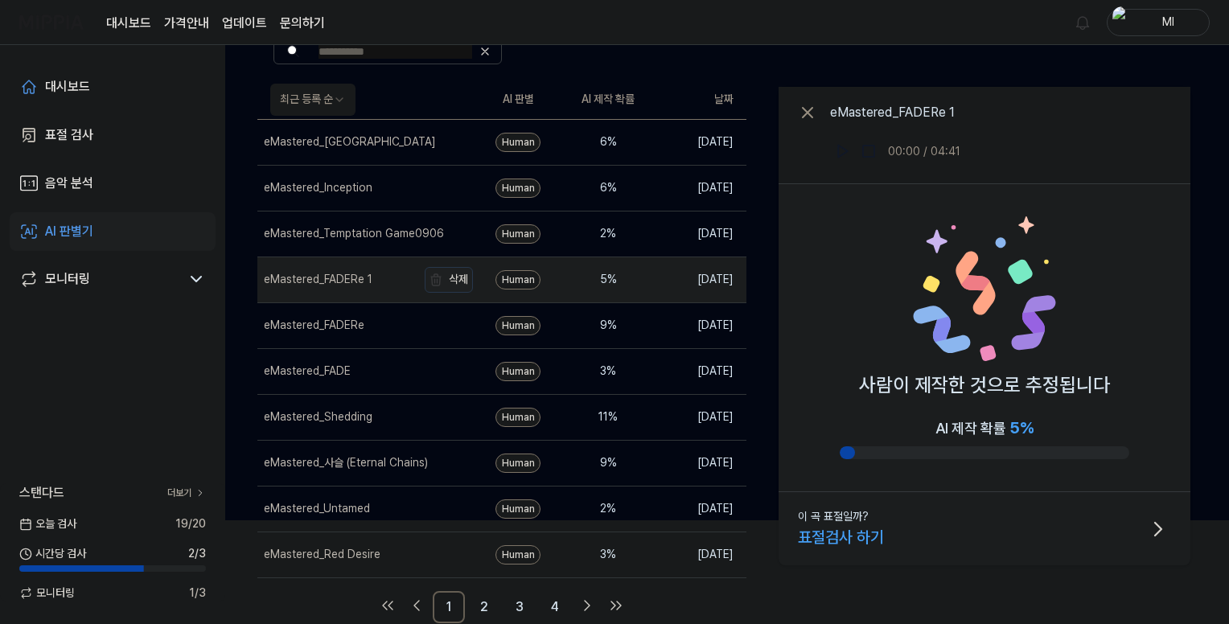
click at [456, 277] on button "삭제" at bounding box center [449, 280] width 48 height 26
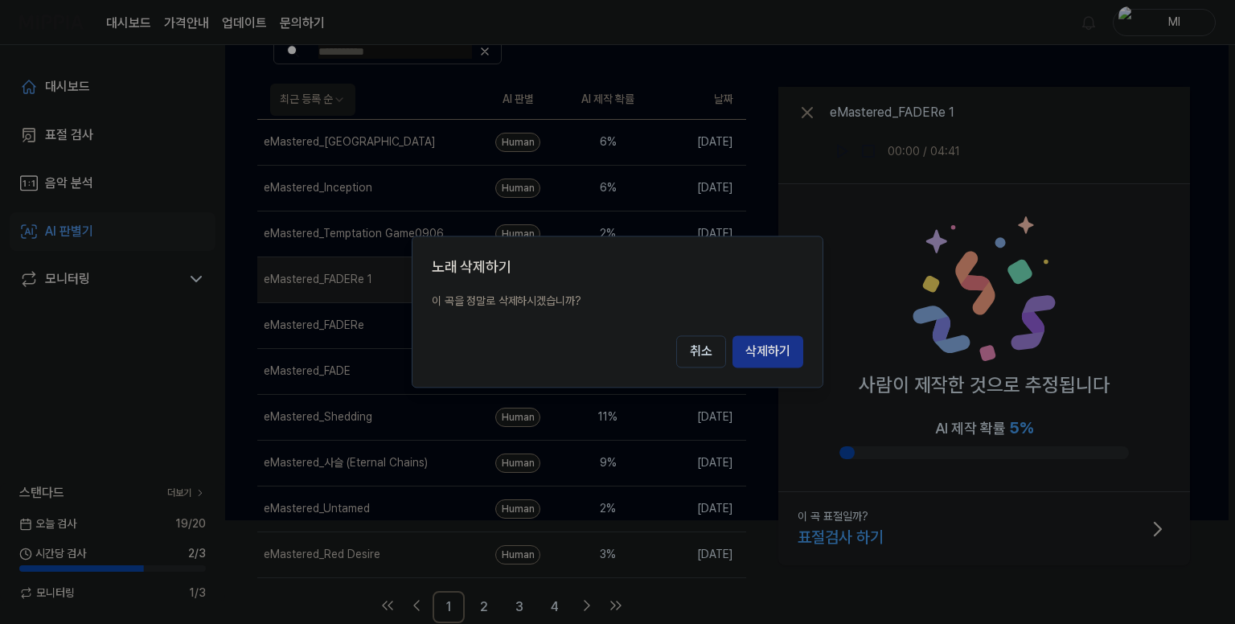
click at [764, 351] on button "삭제하기" at bounding box center [768, 352] width 71 height 32
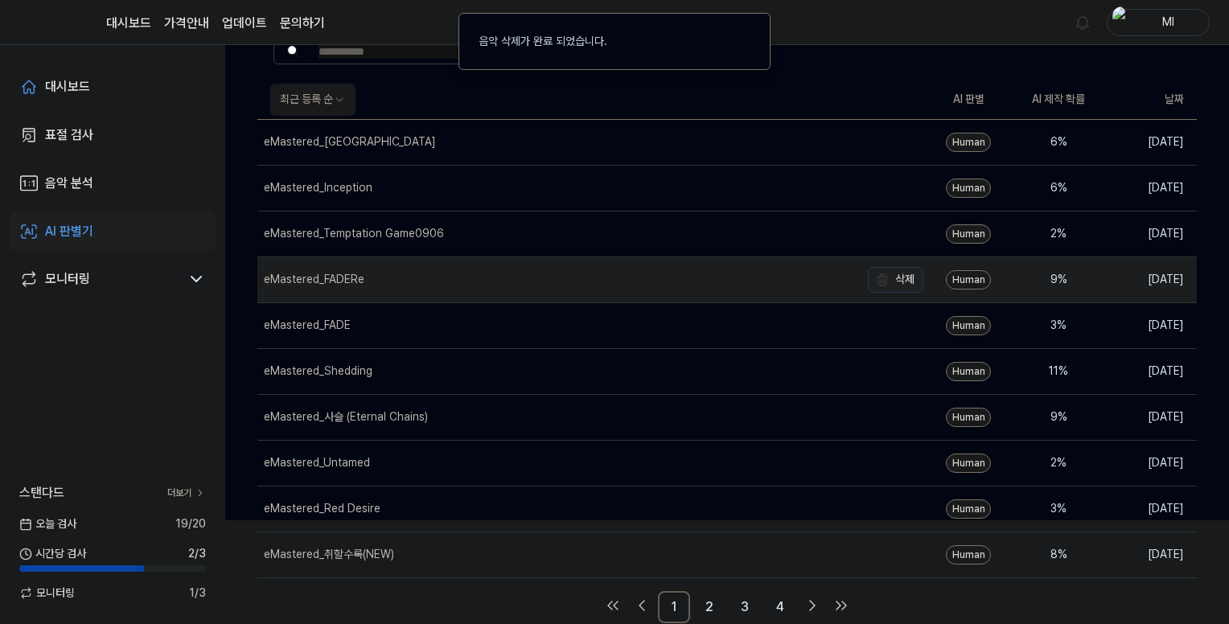
click at [906, 277] on button "삭제" at bounding box center [895, 280] width 55 height 26
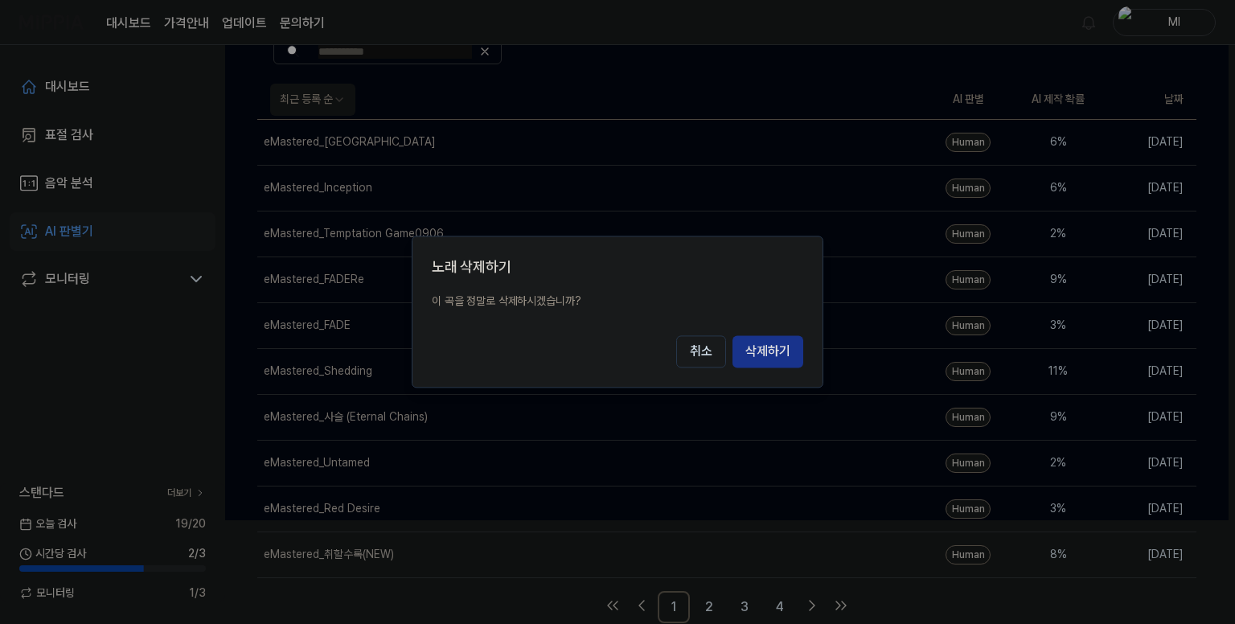
click at [776, 351] on button "삭제하기" at bounding box center [768, 352] width 71 height 32
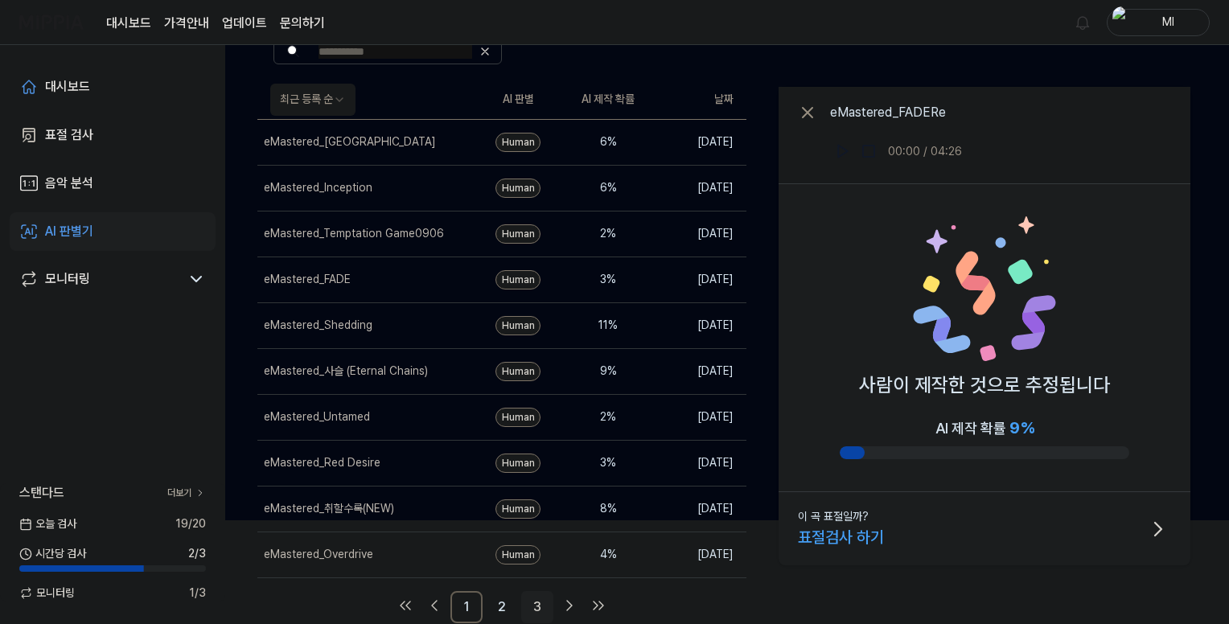
click at [544, 602] on link "3" at bounding box center [537, 607] width 32 height 32
click at [508, 606] on link "2" at bounding box center [502, 607] width 32 height 32
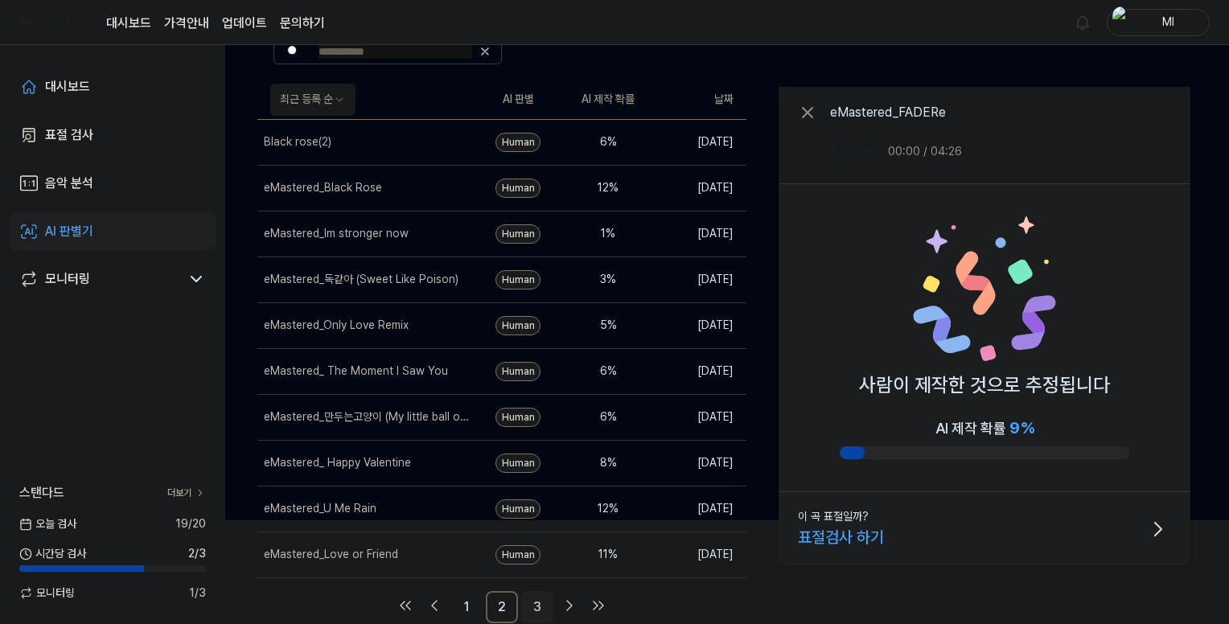
click at [540, 601] on link "3" at bounding box center [537, 607] width 32 height 32
click at [470, 601] on link "1" at bounding box center [466, 607] width 32 height 32
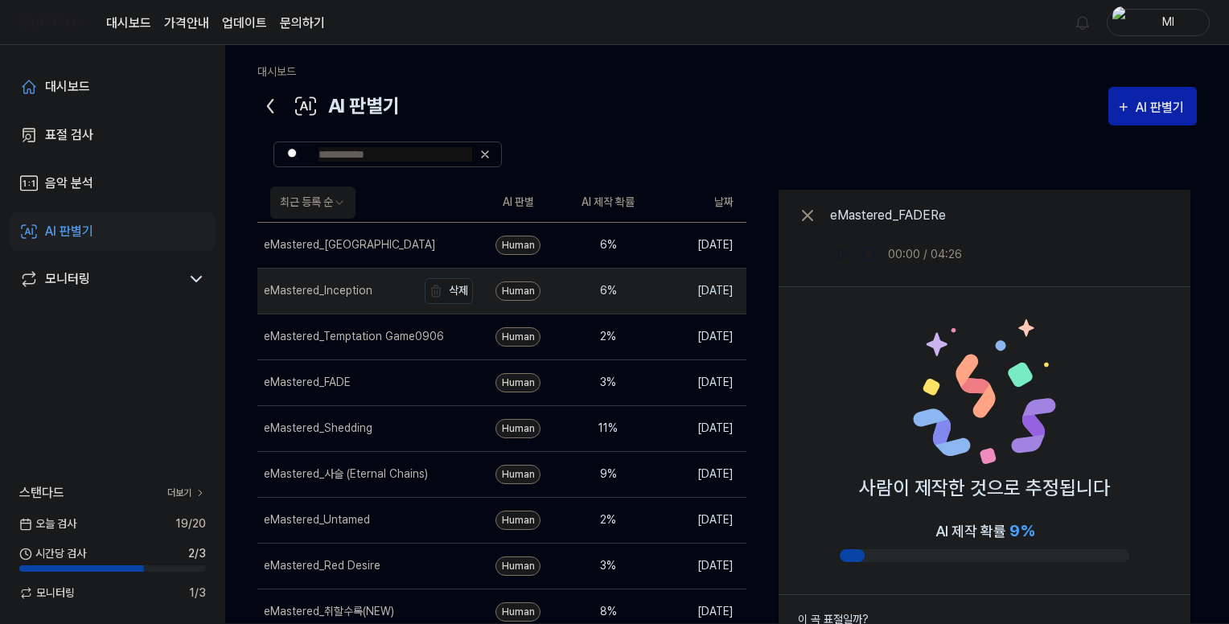
scroll to position [0, 0]
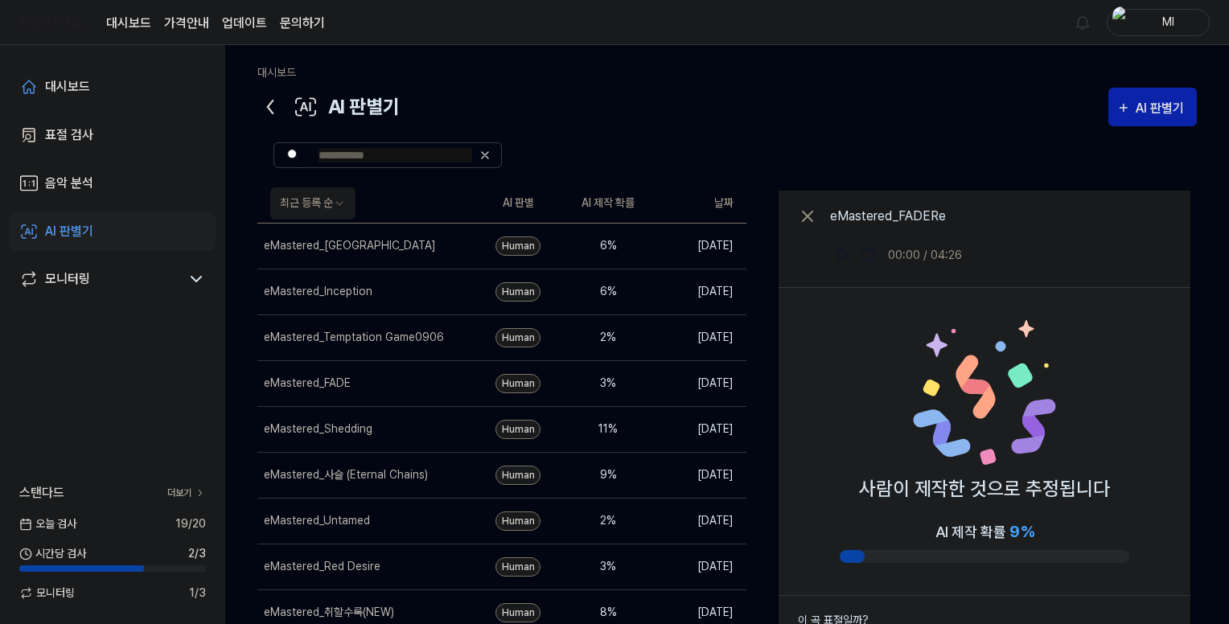
click at [265, 110] on icon at bounding box center [270, 107] width 26 height 26
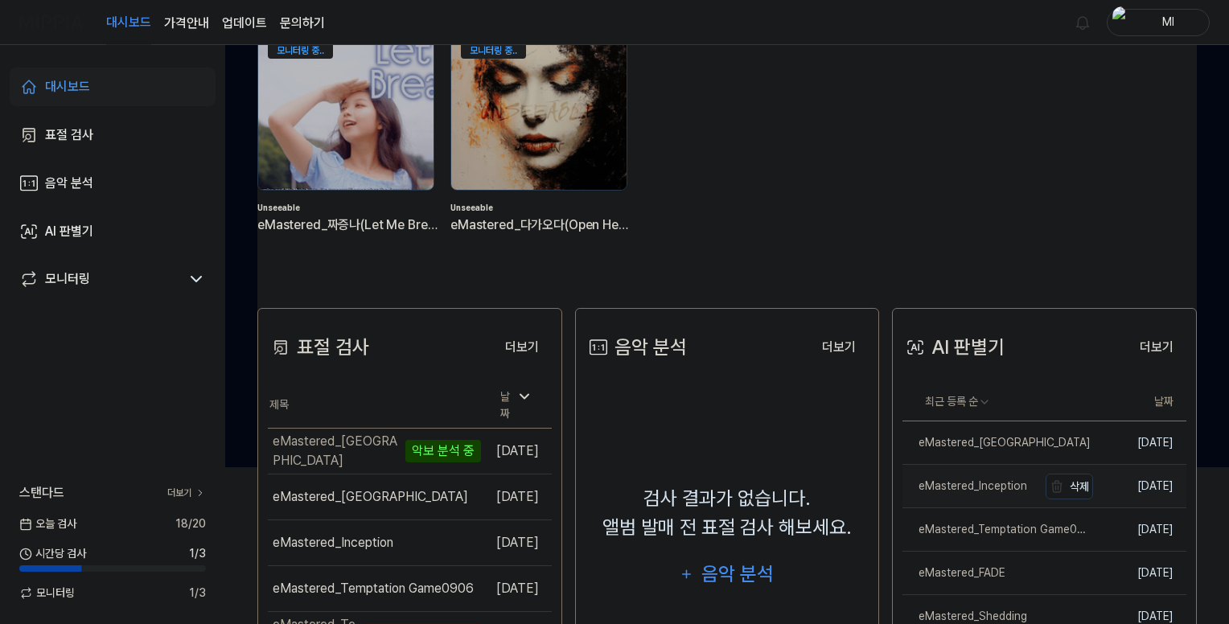
scroll to position [241, 0]
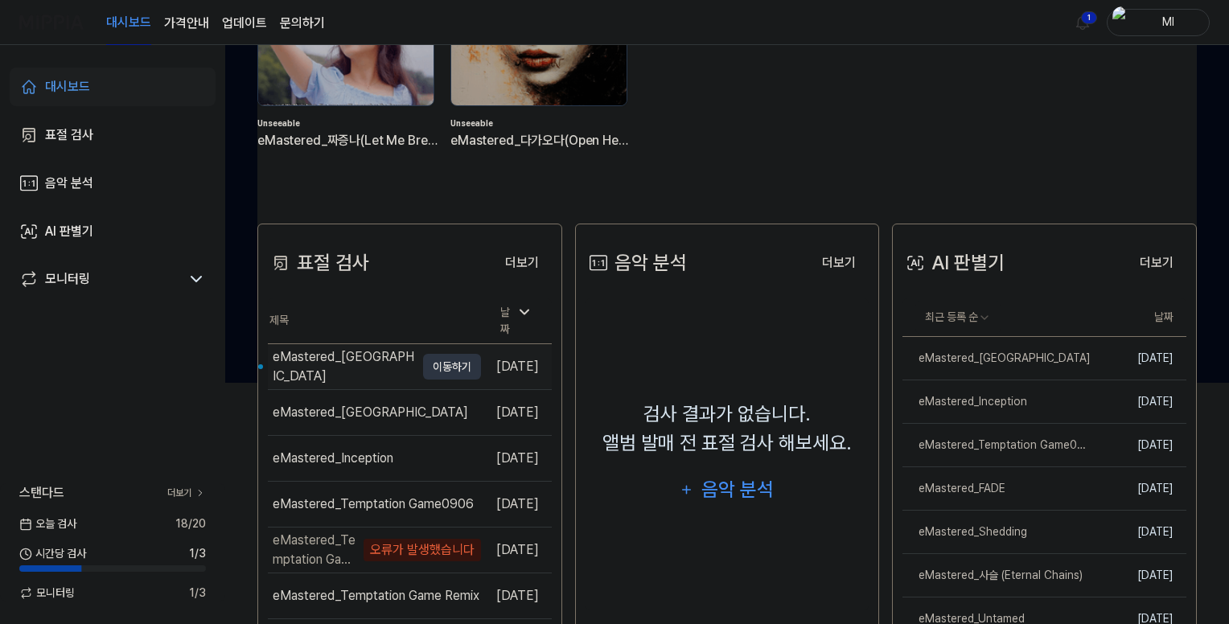
click at [339, 356] on div "eMastered_[GEOGRAPHIC_DATA]" at bounding box center [344, 366] width 142 height 39
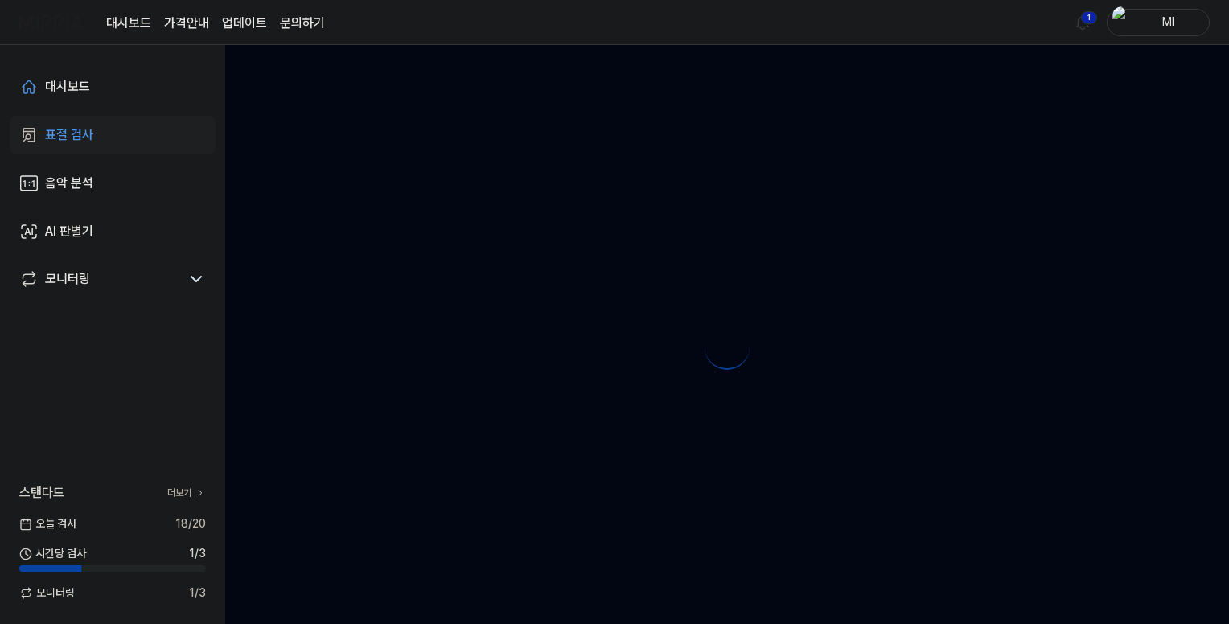
scroll to position [0, 0]
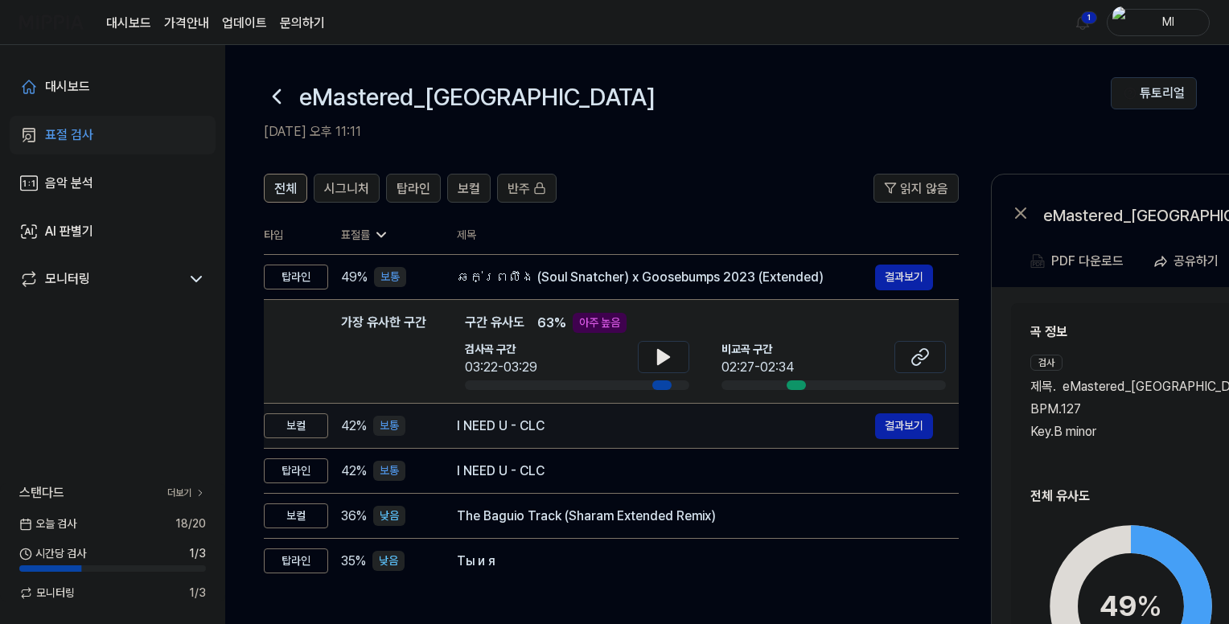
click at [573, 422] on div "I NEED U - CLC" at bounding box center [666, 426] width 418 height 19
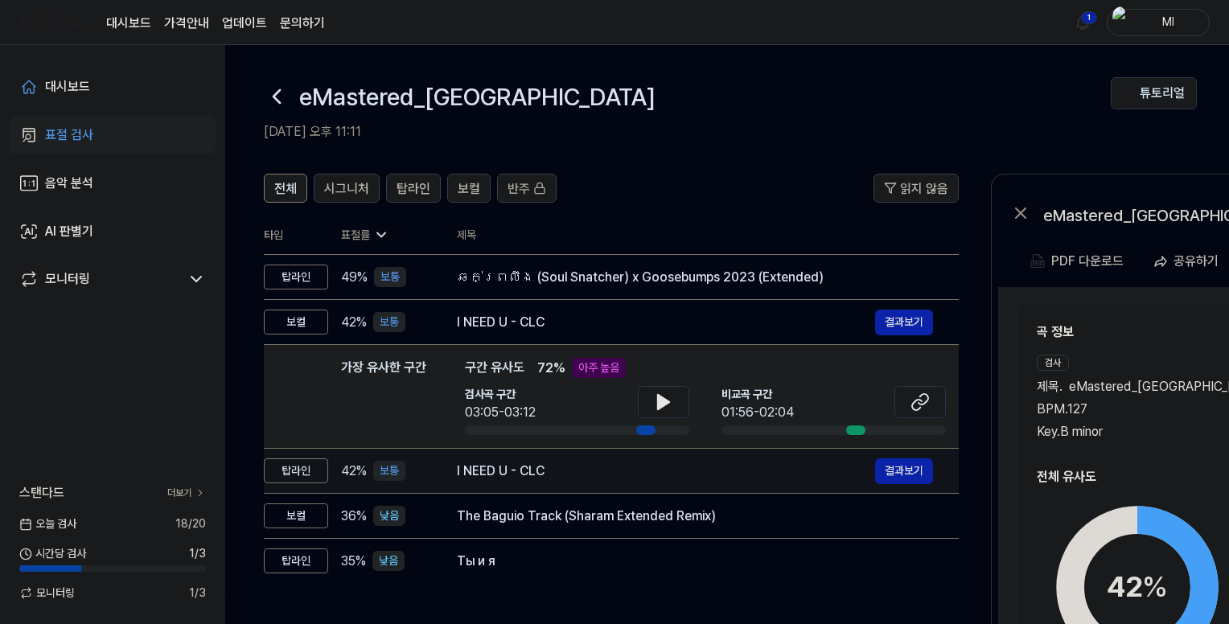
click at [586, 475] on div "I NEED U - CLC" at bounding box center [666, 471] width 418 height 19
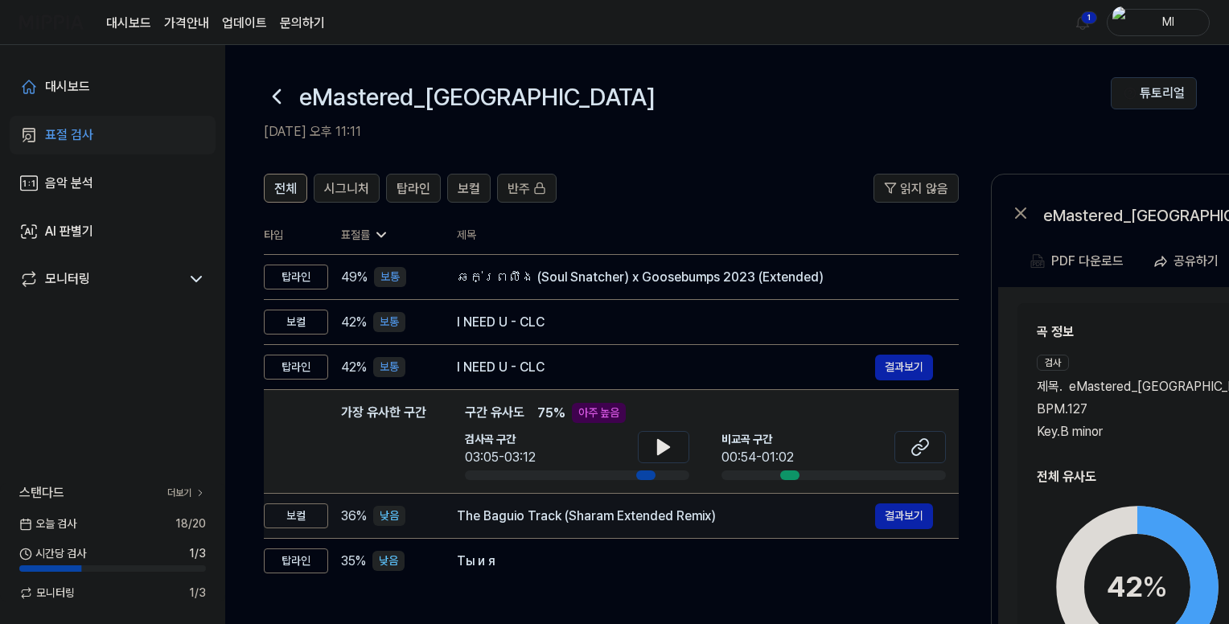
click at [573, 521] on div "The Baguio Track (Sharam Extended Remix)" at bounding box center [666, 516] width 418 height 19
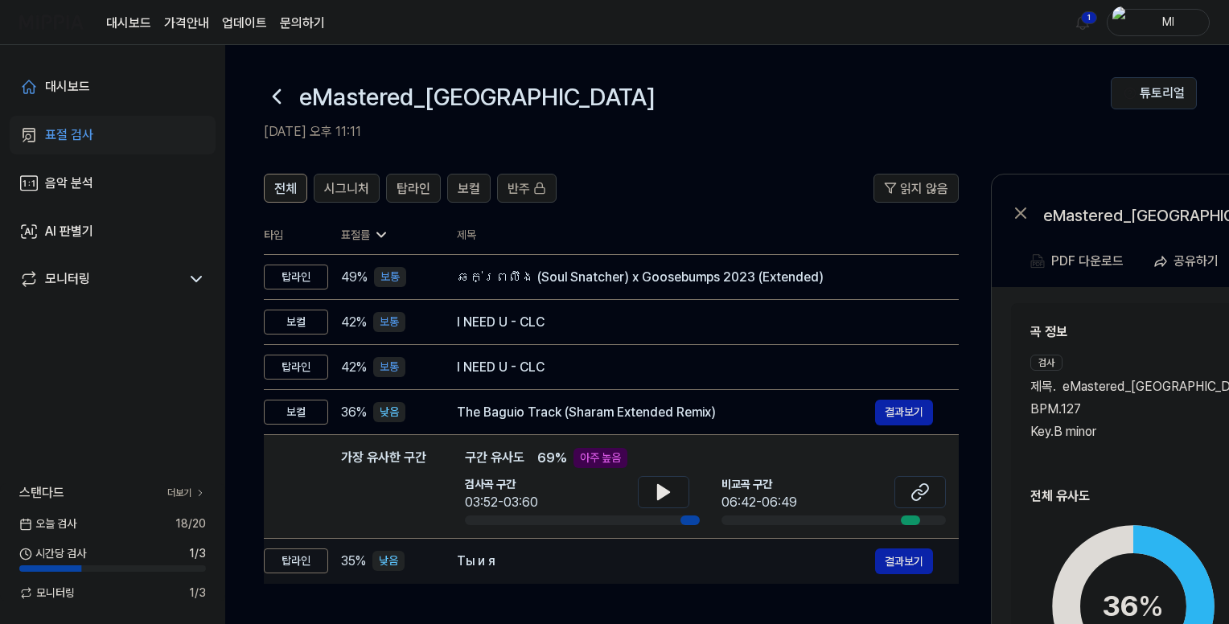
click at [551, 557] on div "Ты и я" at bounding box center [666, 561] width 418 height 19
